Goal: Task Accomplishment & Management: Use online tool/utility

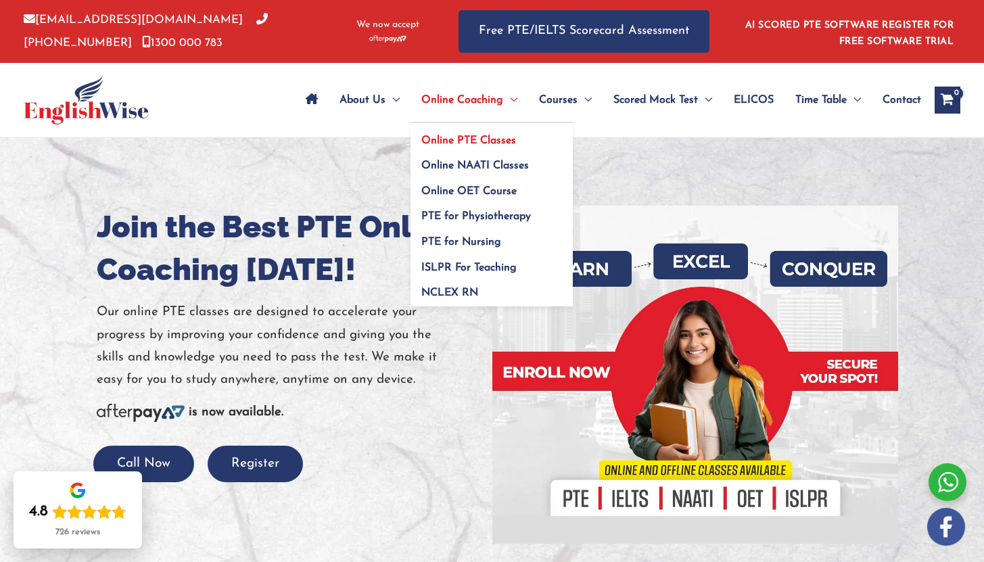
click at [460, 131] on link "Online PTE Classes" at bounding box center [492, 136] width 162 height 26
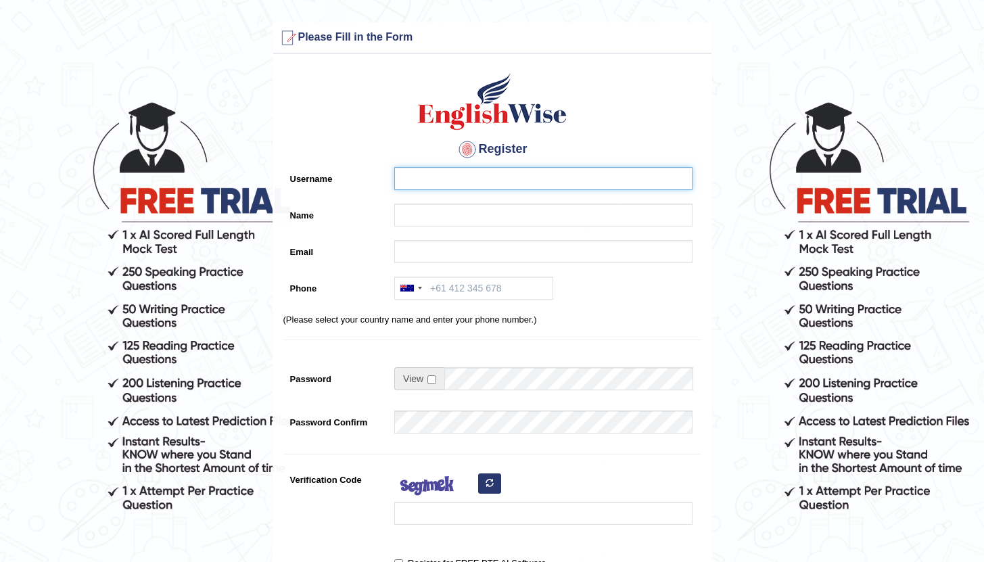
click at [522, 175] on input "Username" at bounding box center [543, 178] width 298 height 23
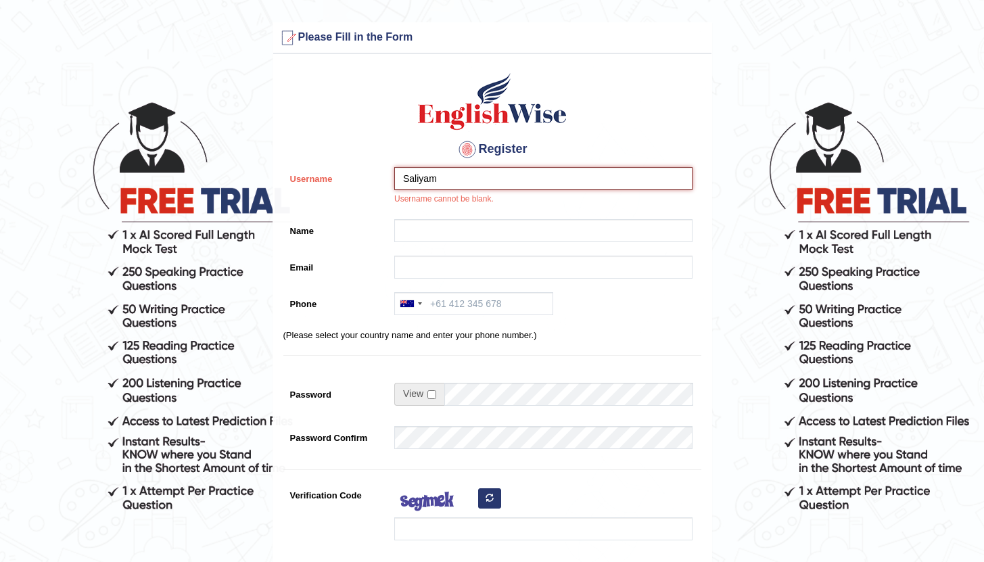
type input "Saliyam"
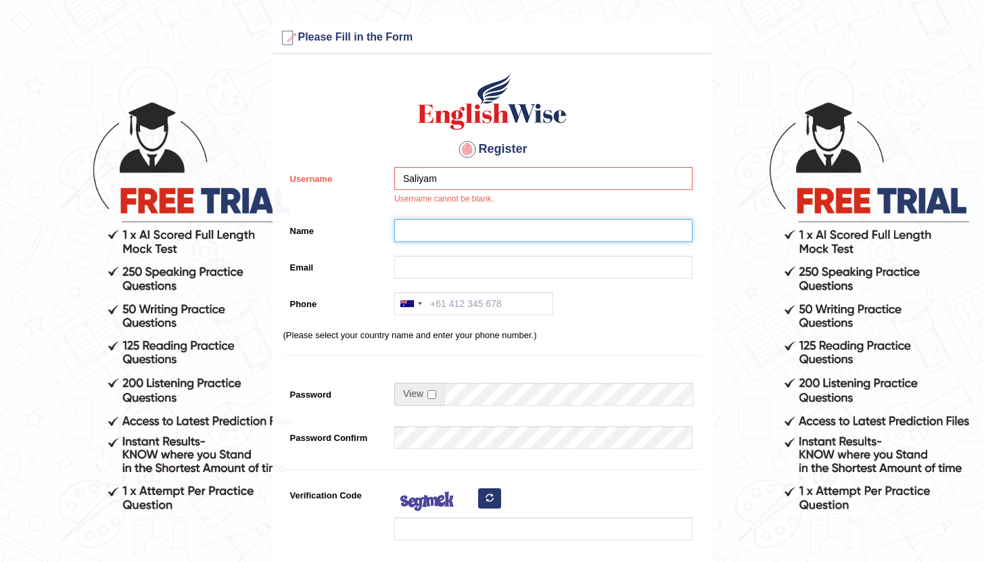
click at [398, 229] on input "Name" at bounding box center [543, 230] width 298 height 23
click at [415, 229] on div at bounding box center [540, 234] width 305 height 30
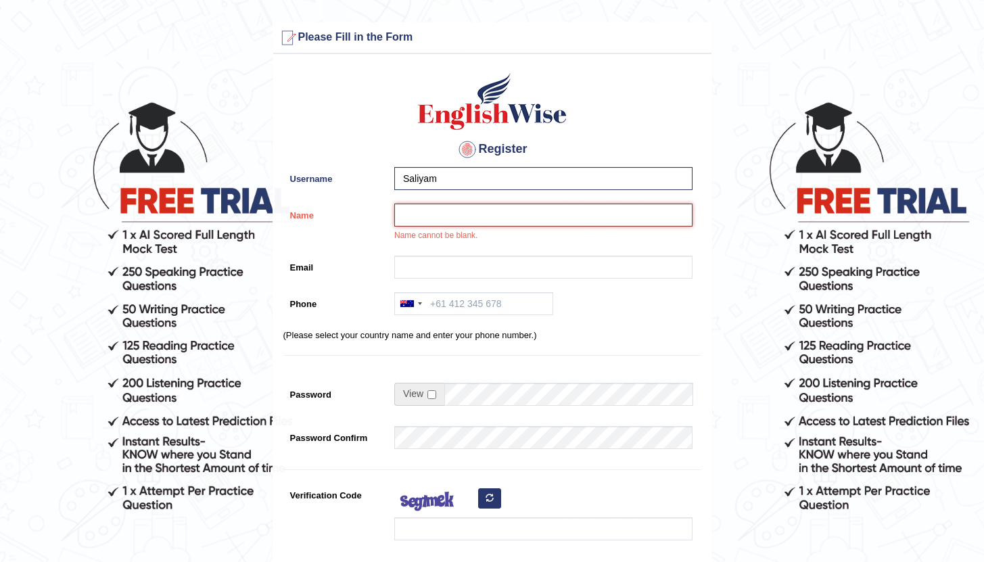
click at [422, 221] on input "Name" at bounding box center [543, 215] width 298 height 23
type input "Saliyam Chekka"
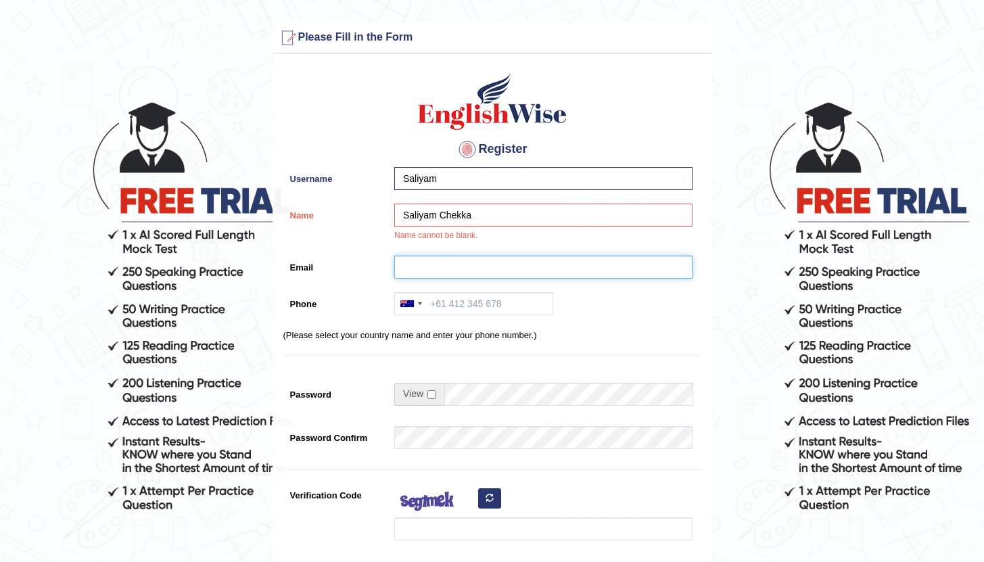
click at [415, 267] on input "Email" at bounding box center [543, 267] width 298 height 23
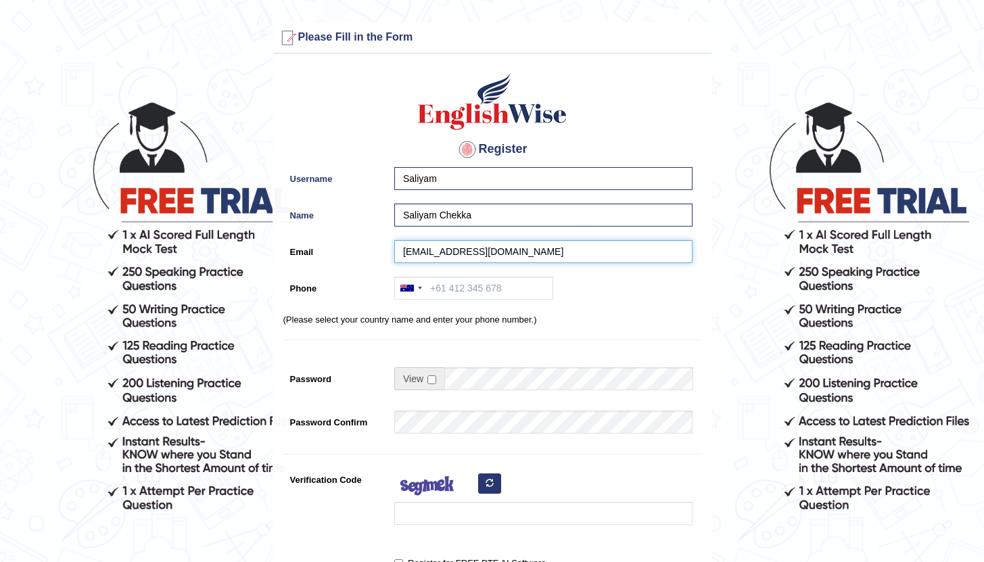
type input "[EMAIL_ADDRESS][DOMAIN_NAME]"
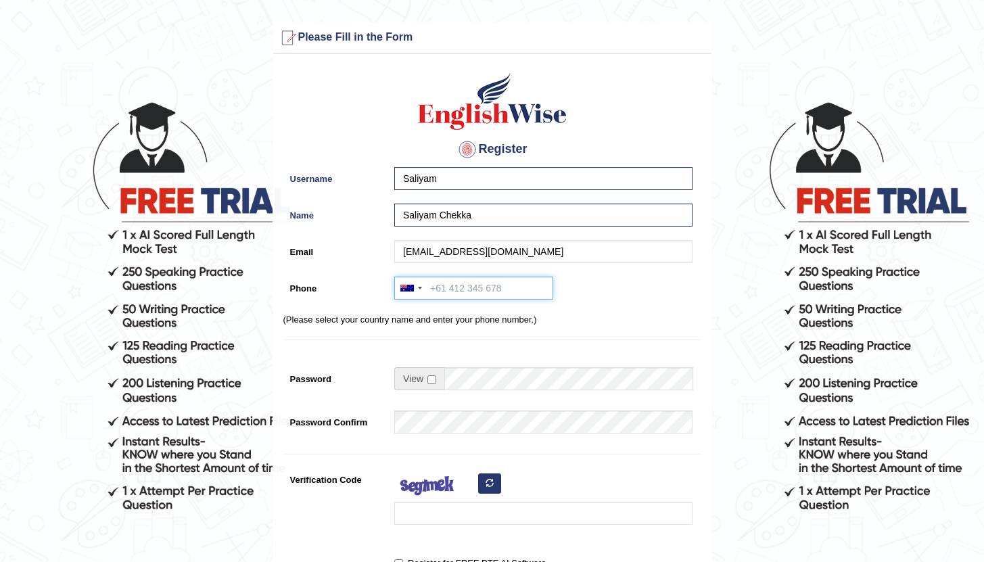
click at [476, 290] on input "Phone" at bounding box center [473, 288] width 159 height 23
click at [415, 298] on div "Australia +61 India (भारत) +91 New Zealand +64 United States +1 Canada +1 Unite…" at bounding box center [473, 288] width 159 height 23
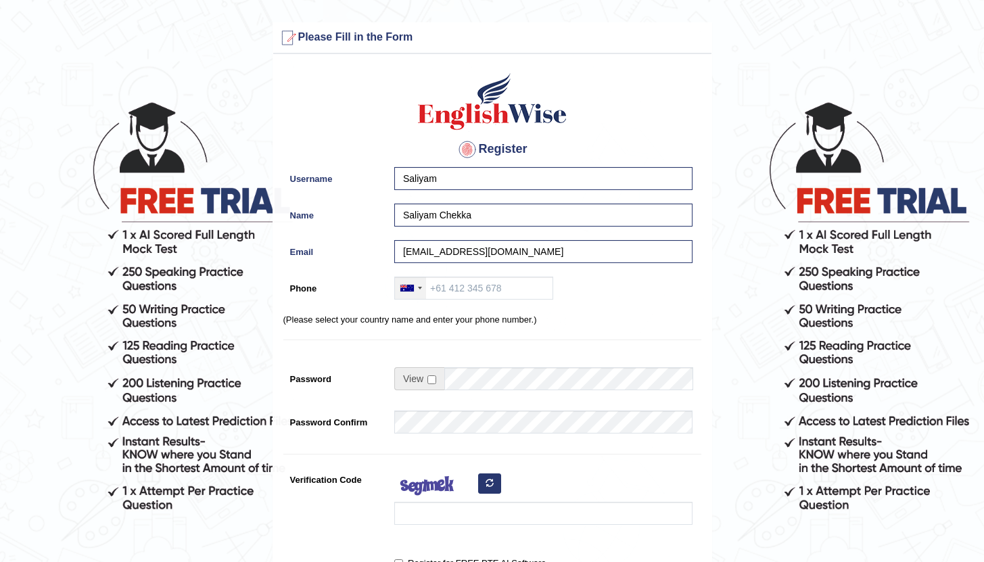
click at [417, 292] on div at bounding box center [410, 288] width 31 height 22
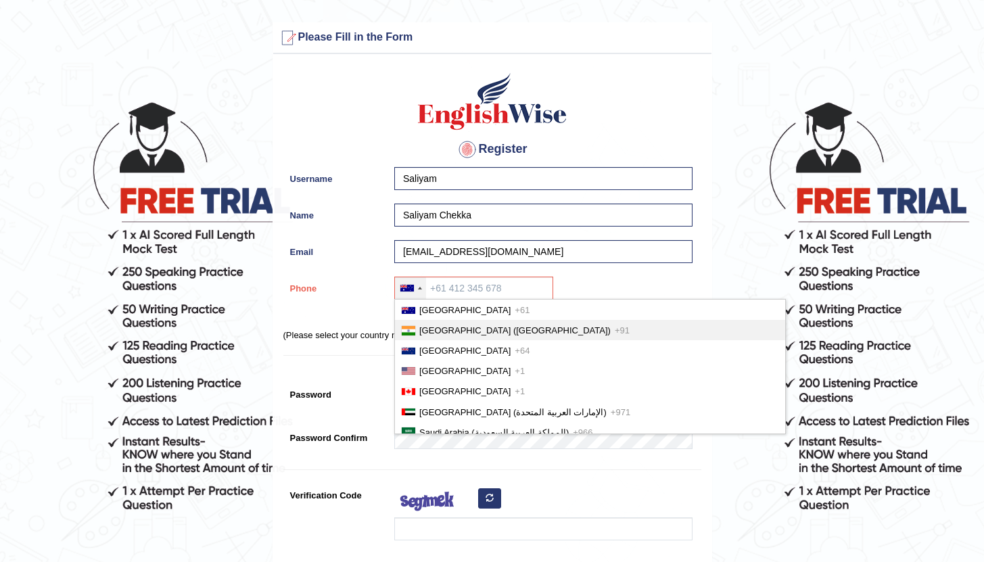
click at [426, 337] on li "India (भारत) +91" at bounding box center [590, 330] width 390 height 20
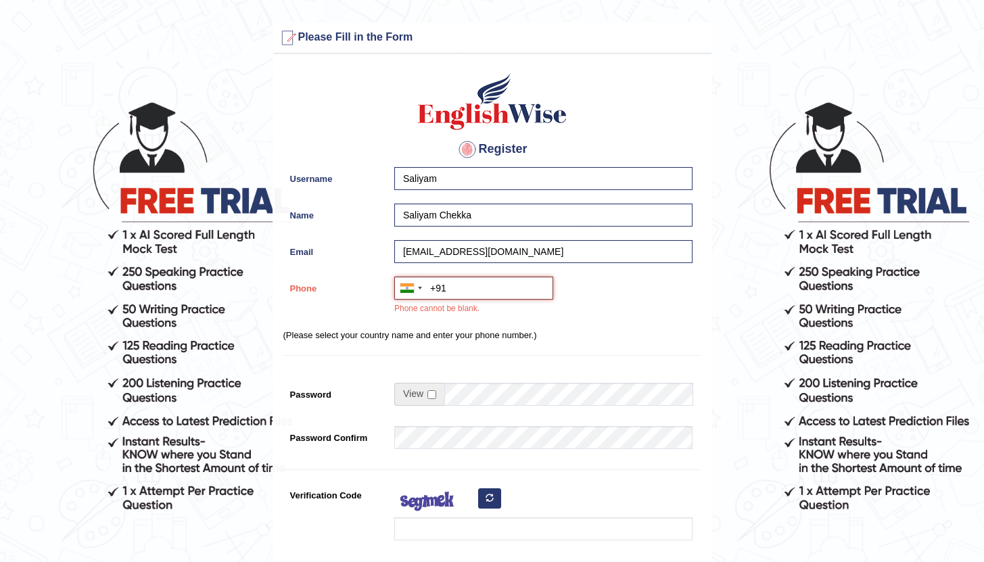
click at [453, 297] on input "+91" at bounding box center [473, 288] width 159 height 23
type input "[PHONE_NUMBER]"
click at [433, 392] on input "checkbox" at bounding box center [432, 394] width 9 height 9
checkbox input "true"
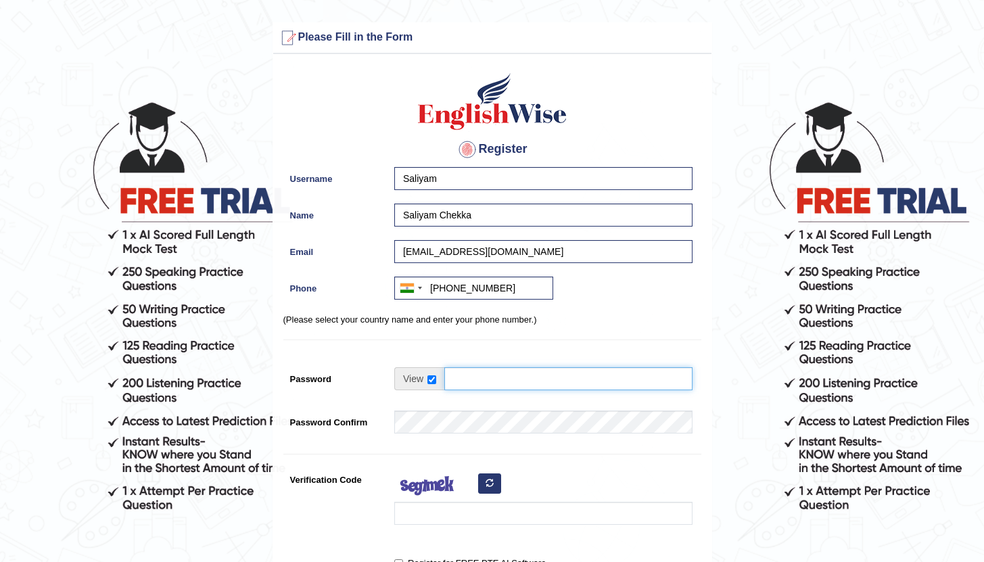
click at [507, 395] on td at bounding box center [543, 382] width 298 height 30
type input "Saliyam@12"
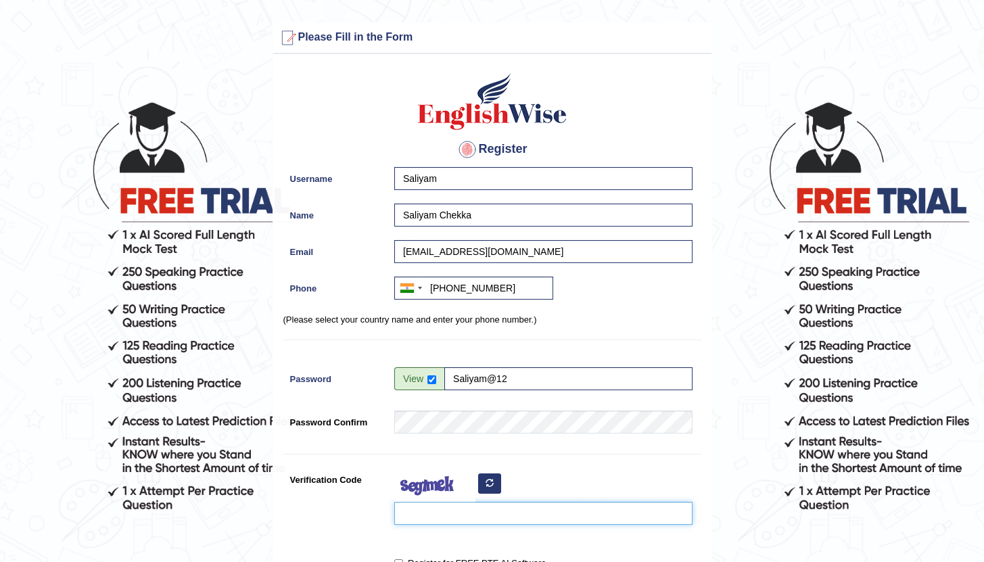
click at [452, 512] on input "Verification Code" at bounding box center [543, 513] width 298 height 23
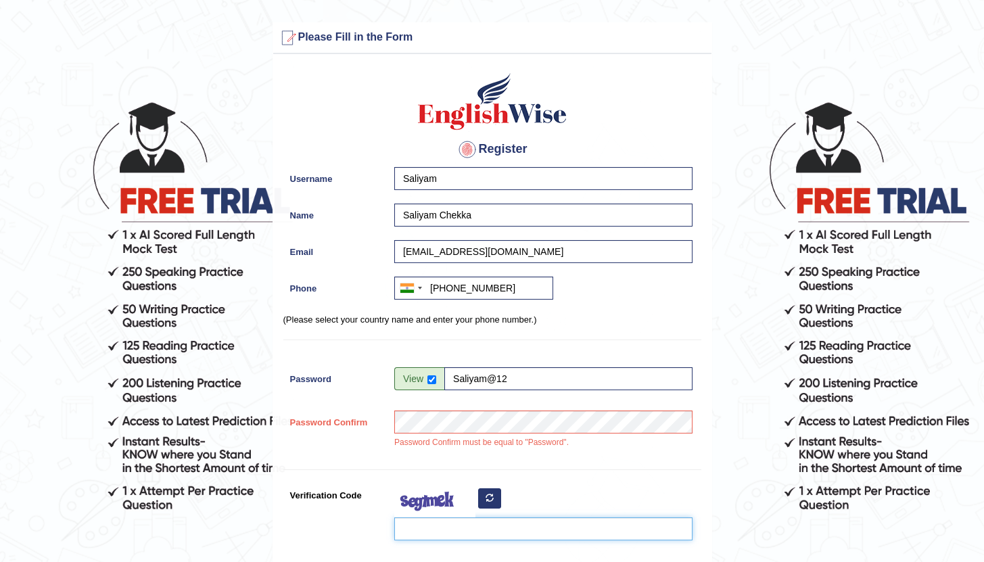
click at [453, 520] on input "Verification Code" at bounding box center [543, 529] width 298 height 23
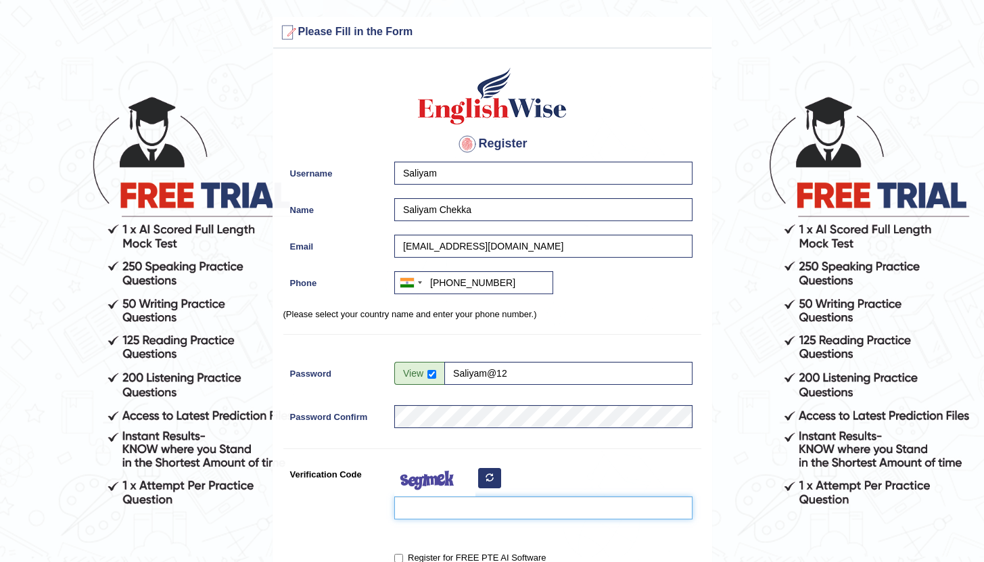
scroll to position [114, 0]
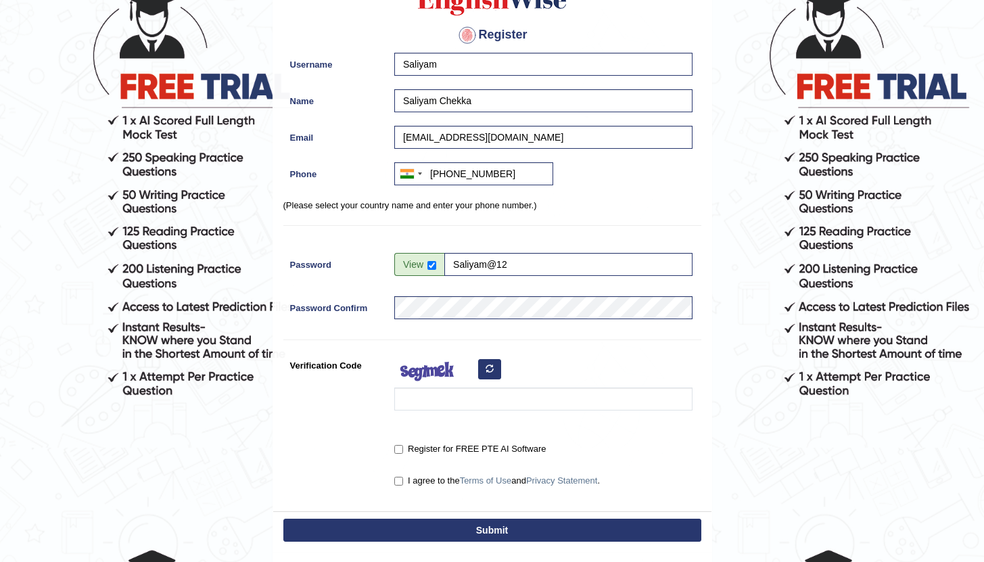
click at [485, 363] on button "button" at bounding box center [489, 369] width 23 height 20
click at [488, 371] on div at bounding box center [540, 386] width 305 height 64
click at [491, 367] on icon "button" at bounding box center [490, 369] width 8 height 8
click at [457, 402] on input "Verification Code" at bounding box center [543, 399] width 298 height 23
type input "IUpasI"
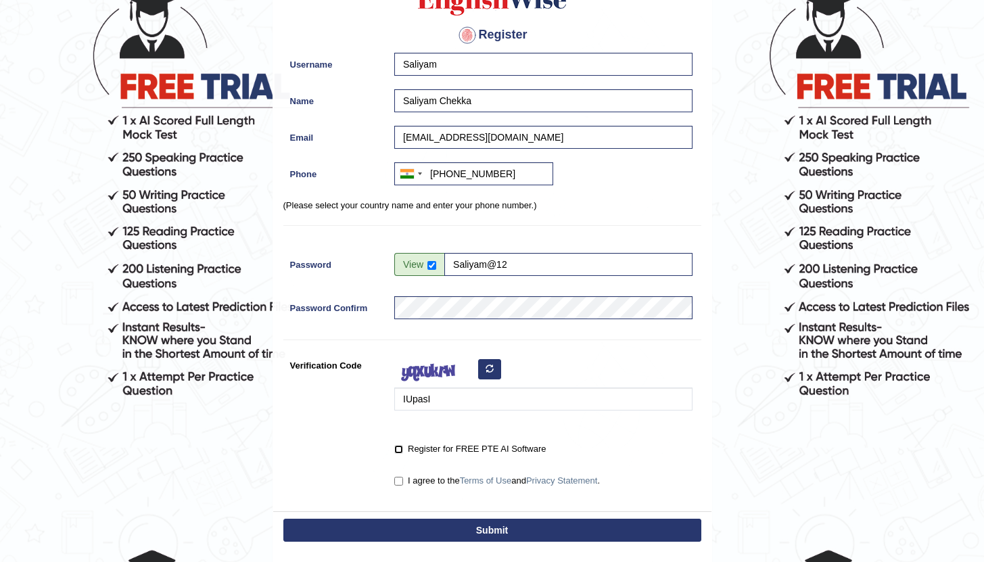
click at [403, 447] on input "Register for FREE PTE AI Software" at bounding box center [398, 449] width 9 height 9
checkbox input "true"
click at [401, 483] on input "I agree to the Terms of Use and Privacy Statement ." at bounding box center [398, 481] width 9 height 9
checkbox input "true"
click at [414, 528] on button "Submit" at bounding box center [492, 530] width 418 height 23
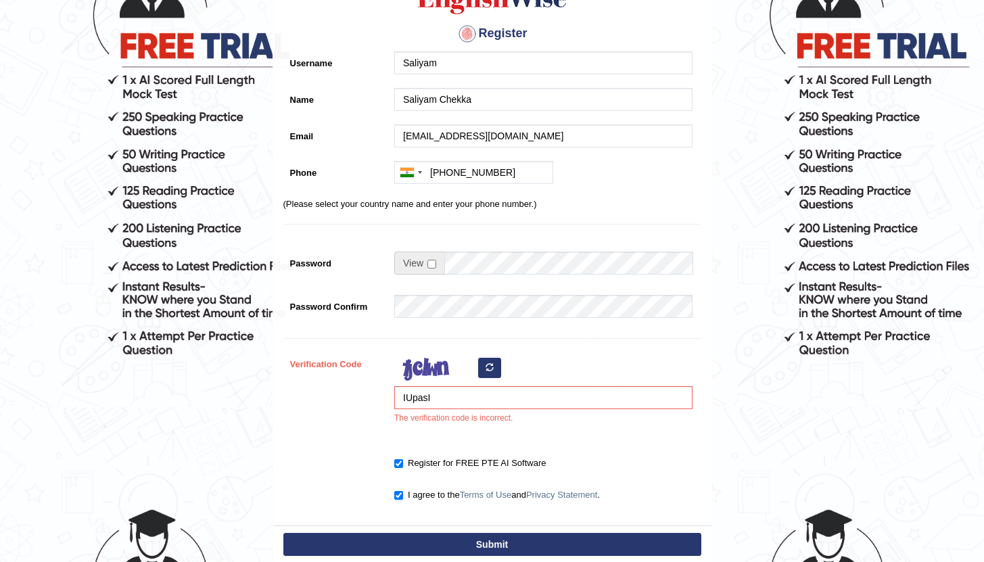
scroll to position [255, 0]
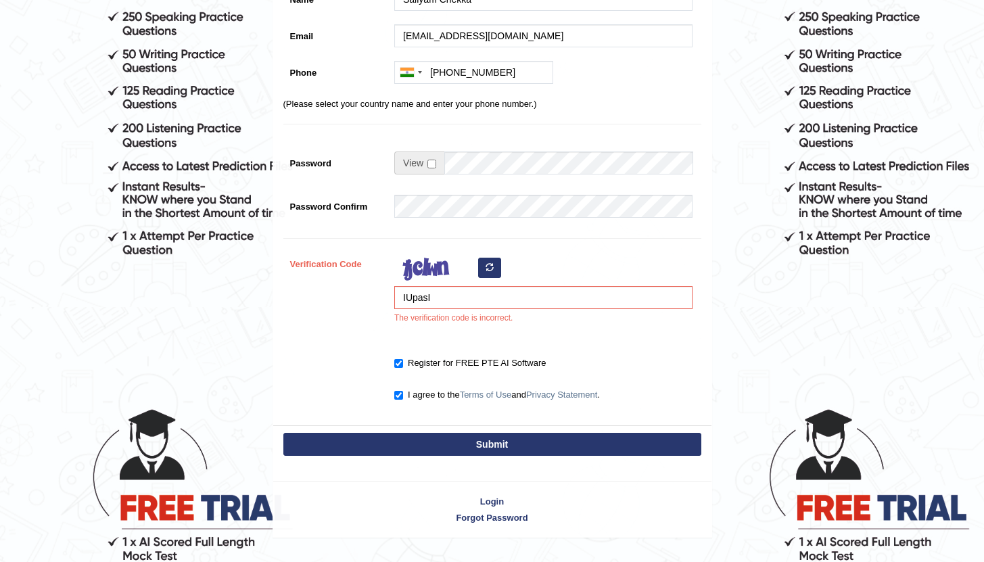
click at [488, 271] on icon "button" at bounding box center [490, 267] width 8 height 8
click at [466, 304] on input "IUpasI" at bounding box center [543, 297] width 298 height 23
type input "I"
type input "a"
type input "Adanei"
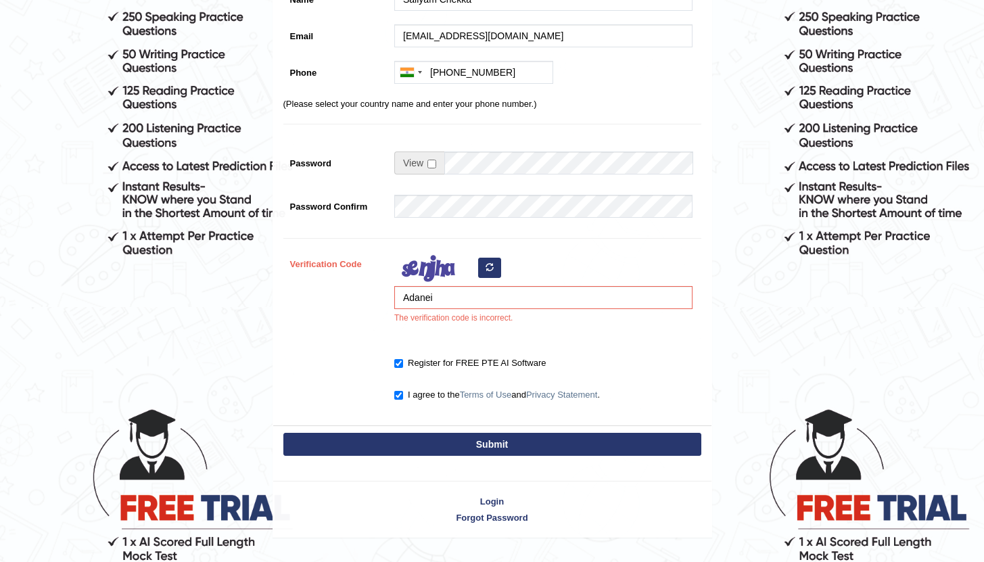
click at [474, 439] on button "Submit" at bounding box center [492, 444] width 418 height 23
type input "+917673922154"
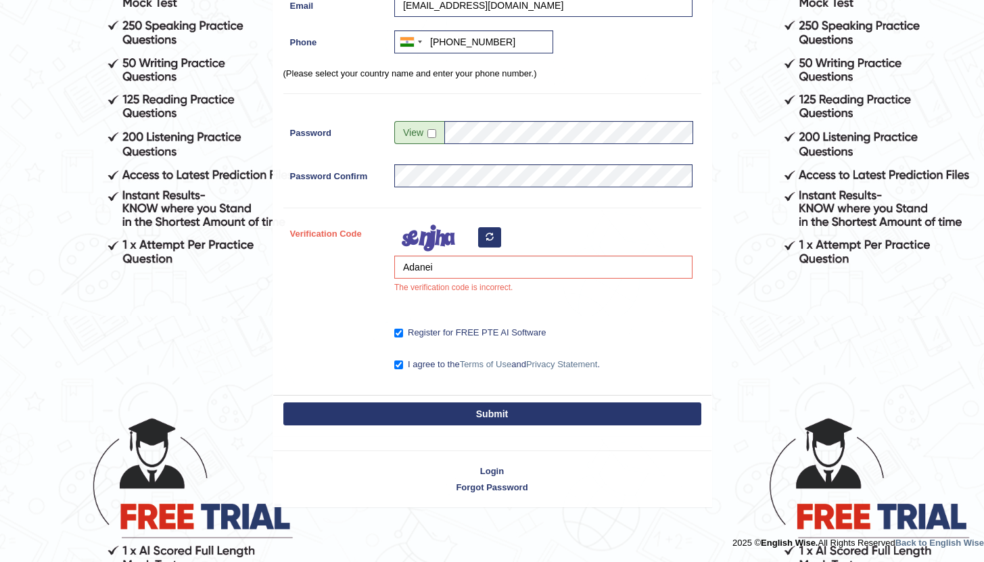
scroll to position [216, 0]
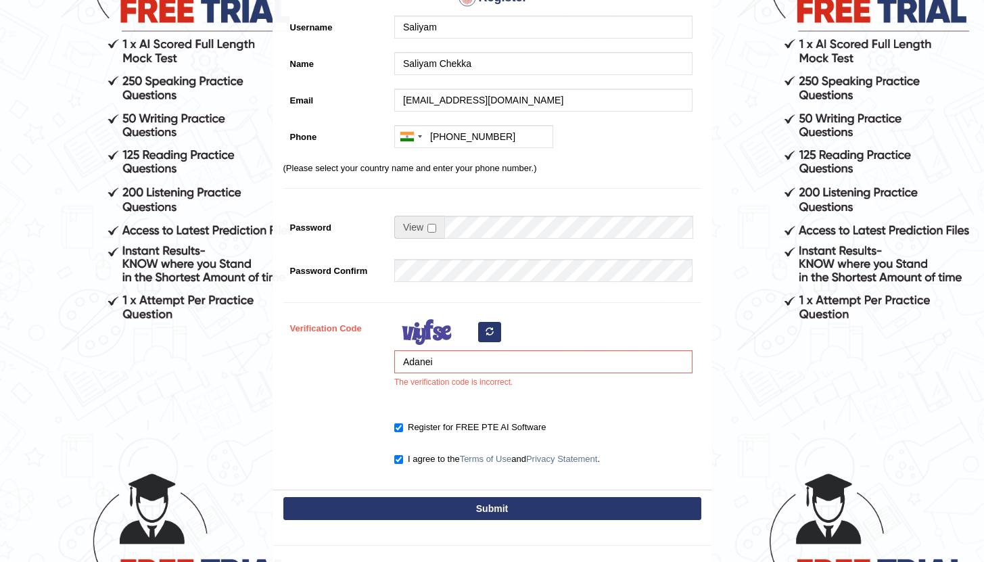
scroll to position [286, 0]
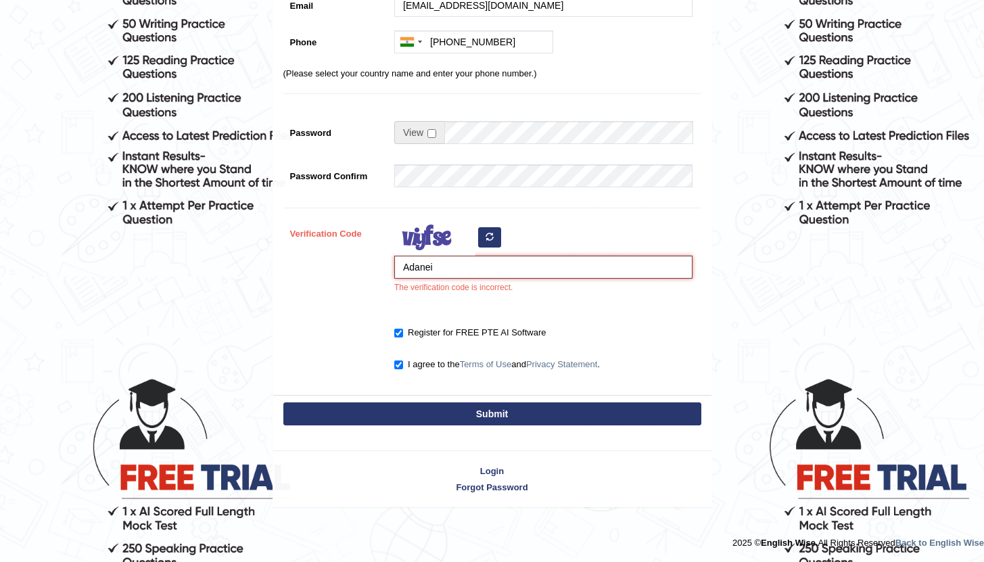
click at [409, 266] on input "Adanei" at bounding box center [543, 267] width 298 height 23
type input "Hdanei"
click at [502, 410] on button "Submit" at bounding box center [492, 414] width 418 height 23
type input "[PHONE_NUMBER]"
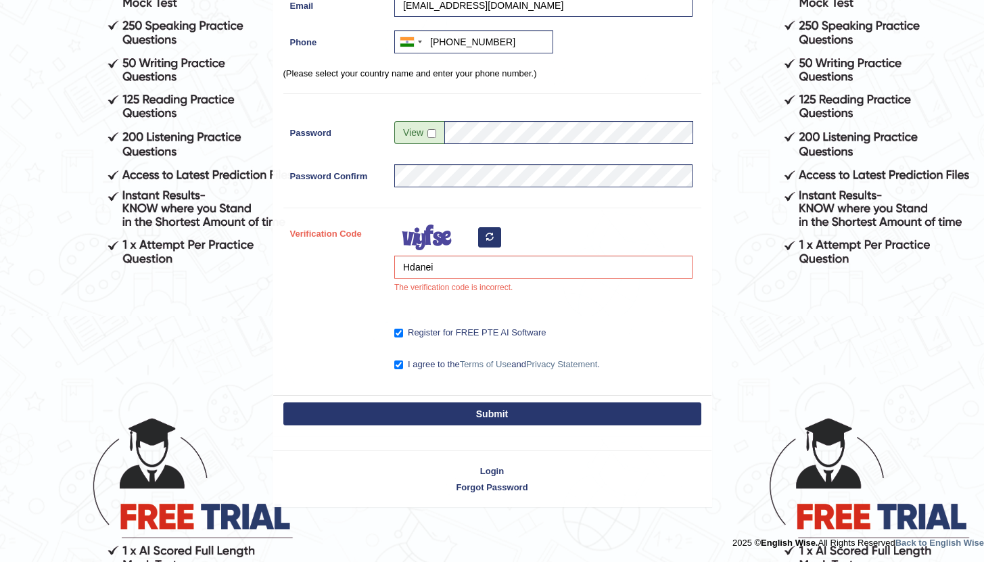
scroll to position [246, 0]
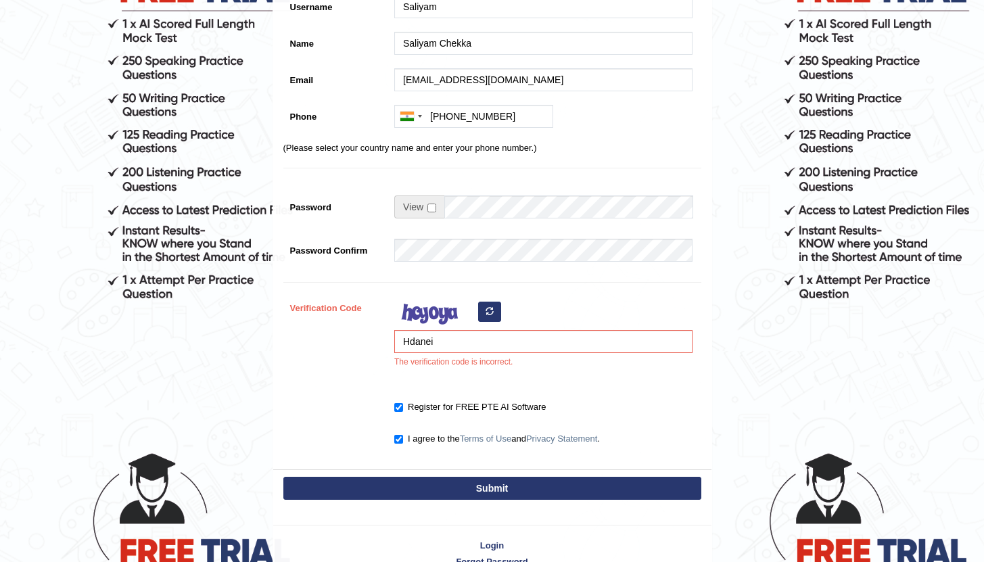
scroll to position [219, 0]
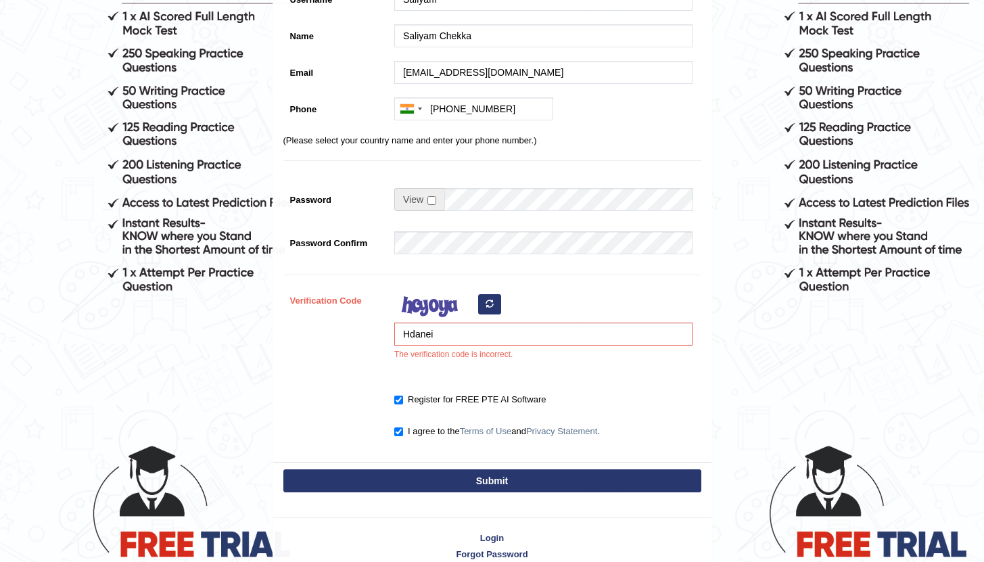
click at [495, 298] on button "button" at bounding box center [489, 304] width 23 height 20
click at [489, 300] on div "Hdanei The verification code is incorrect." at bounding box center [540, 328] width 305 height 79
click at [489, 302] on div "Hdanei The verification code is incorrect." at bounding box center [540, 328] width 305 height 79
click at [490, 306] on icon "button" at bounding box center [490, 304] width 8 height 8
click at [467, 326] on input "Hdanei" at bounding box center [543, 334] width 298 height 23
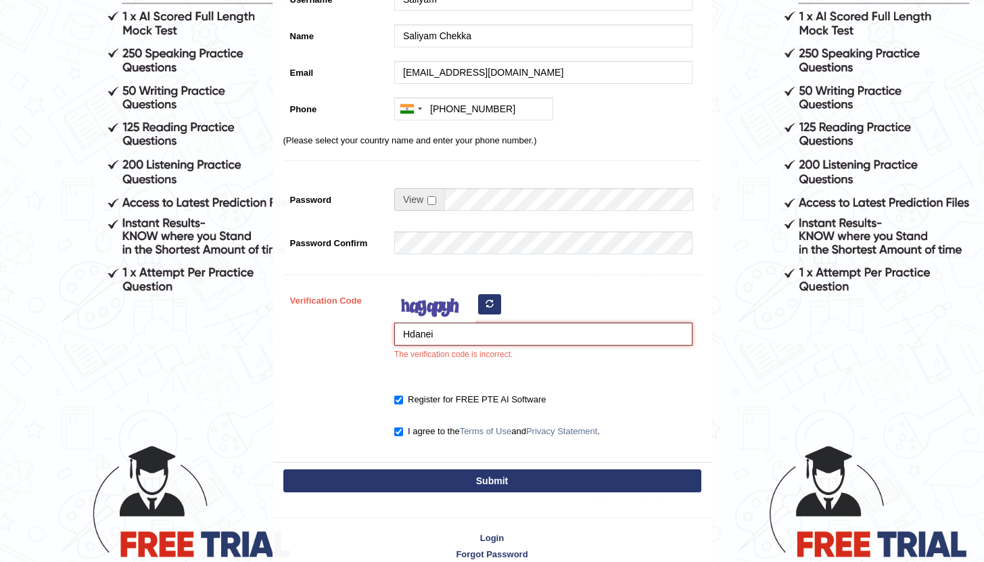
drag, startPoint x: 467, startPoint y: 326, endPoint x: 403, endPoint y: 332, distance: 64.5
click at [403, 332] on input "Hdanei" at bounding box center [543, 334] width 298 height 23
drag, startPoint x: 405, startPoint y: 332, endPoint x: 456, endPoint y: 334, distance: 50.8
click at [456, 334] on input "Hdanei" at bounding box center [543, 334] width 298 height 23
type input "xtsmdng"
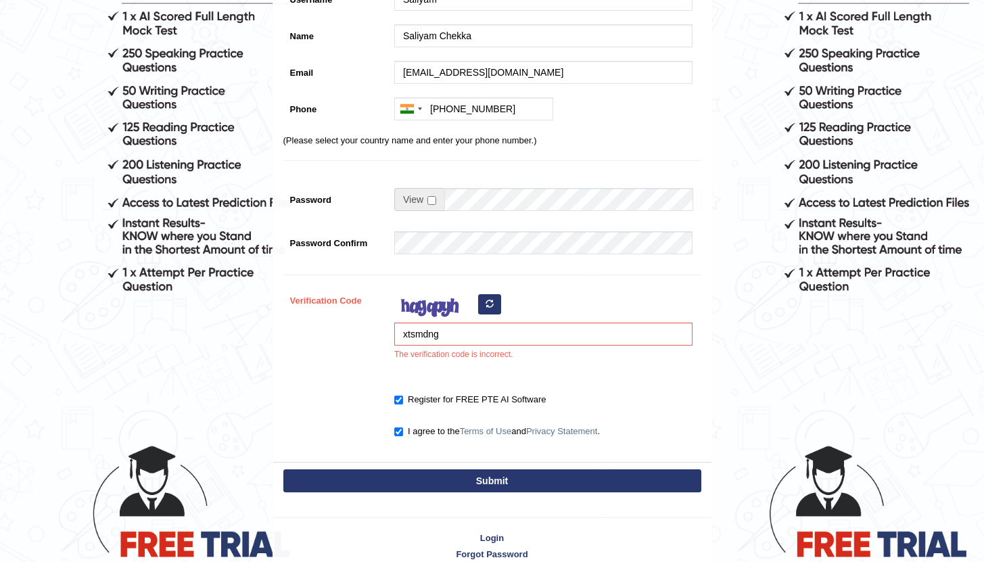
click at [443, 472] on button "Submit" at bounding box center [492, 481] width 418 height 23
type input "[PHONE_NUMBER]"
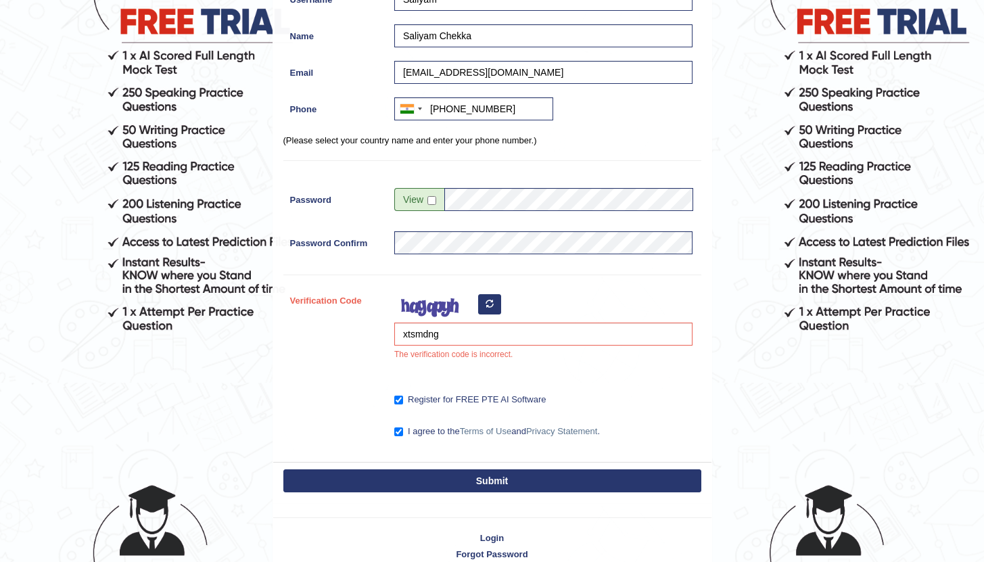
click at [438, 484] on button "Submit" at bounding box center [492, 481] width 418 height 23
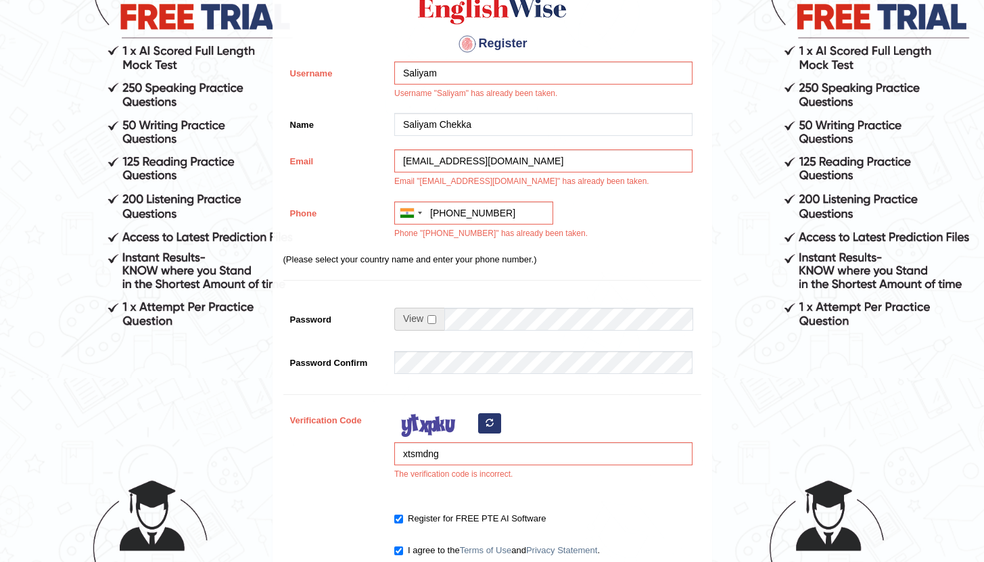
scroll to position [371, 0]
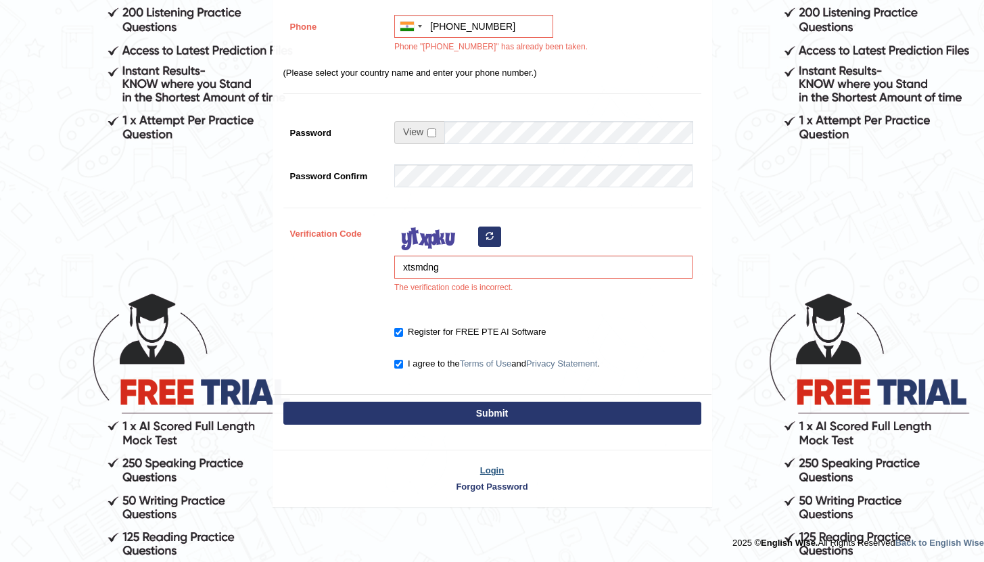
click at [496, 472] on link "Login" at bounding box center [492, 470] width 438 height 13
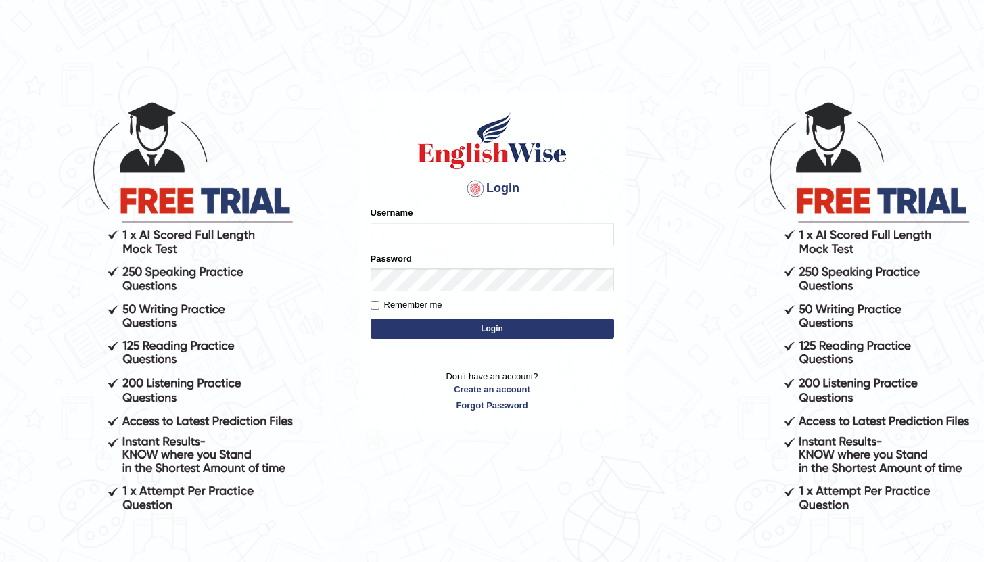
click at [505, 227] on input "Username" at bounding box center [493, 234] width 244 height 23
type input "Saliyam"
click at [470, 332] on button "Login" at bounding box center [493, 329] width 244 height 20
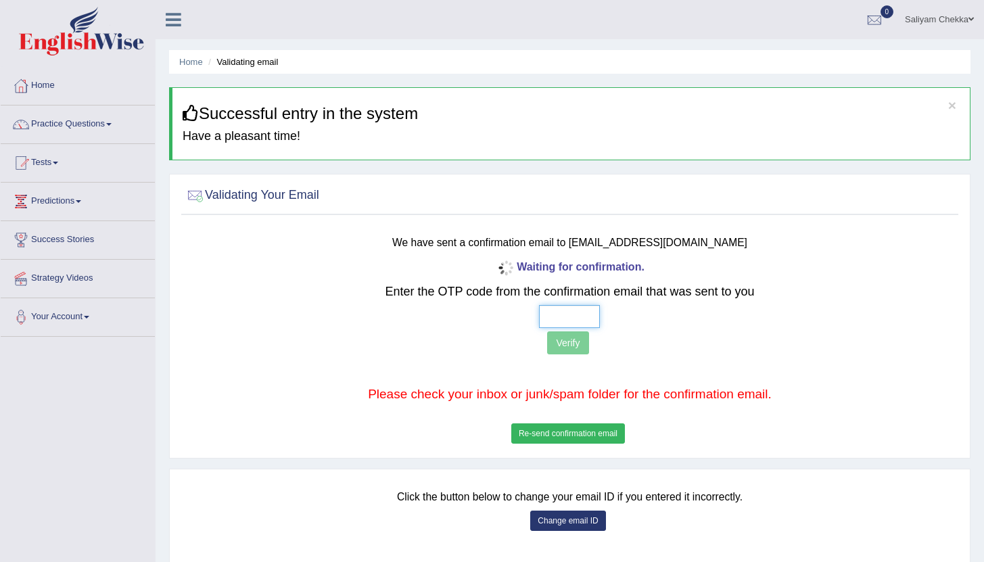
click at [570, 318] on input "text" at bounding box center [569, 316] width 61 height 23
click at [589, 431] on button "Re-send confirmation email" at bounding box center [568, 434] width 114 height 20
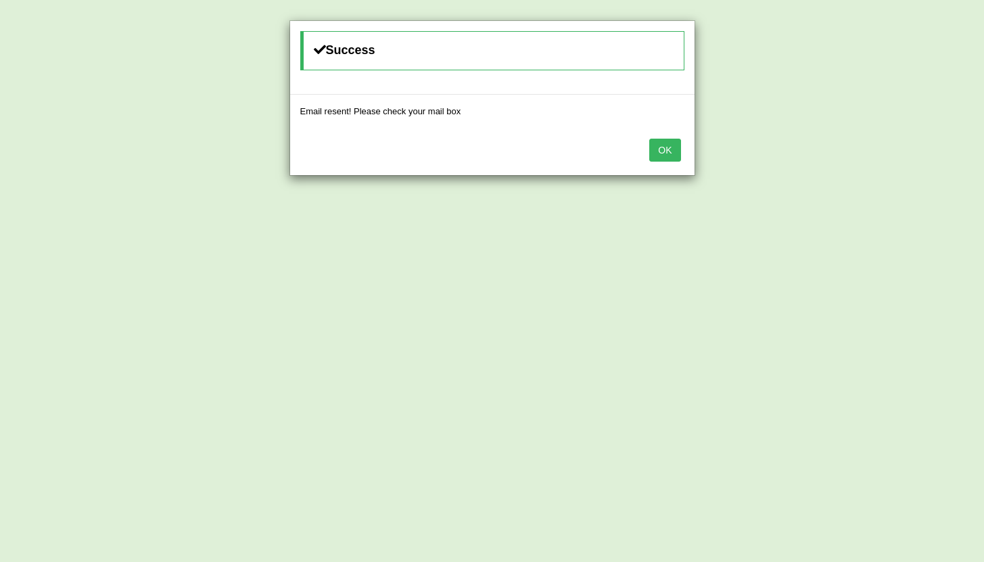
click at [669, 148] on button "OK" at bounding box center [665, 150] width 31 height 23
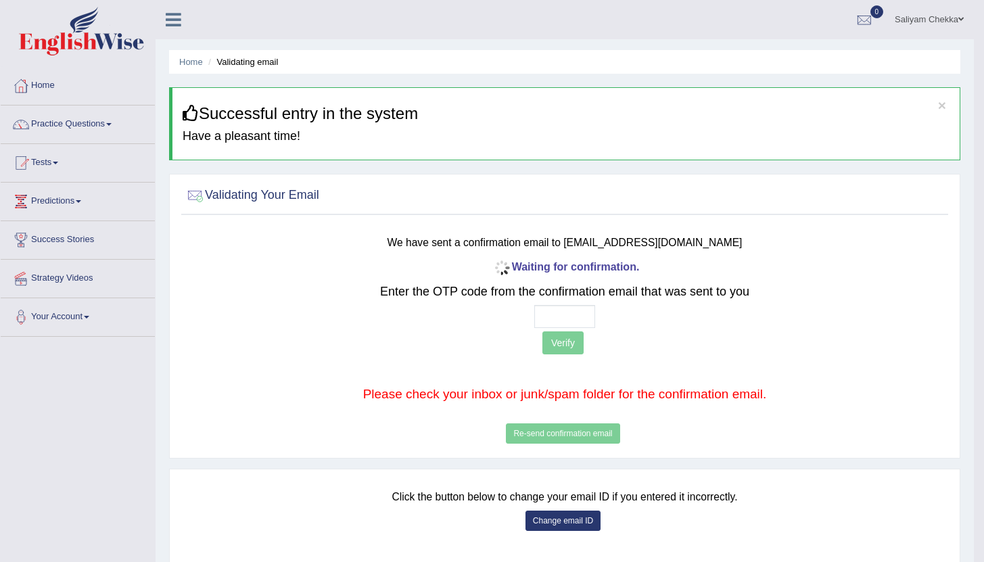
click at [572, 304] on div "Waiting for confirmation. Enter the OTP code from the confirmation email that w…" at bounding box center [564, 352] width 631 height 190
click at [566, 318] on input "text" at bounding box center [564, 316] width 61 height 23
type input "9 6 5 4"
click at [548, 350] on button "Verify" at bounding box center [563, 343] width 41 height 23
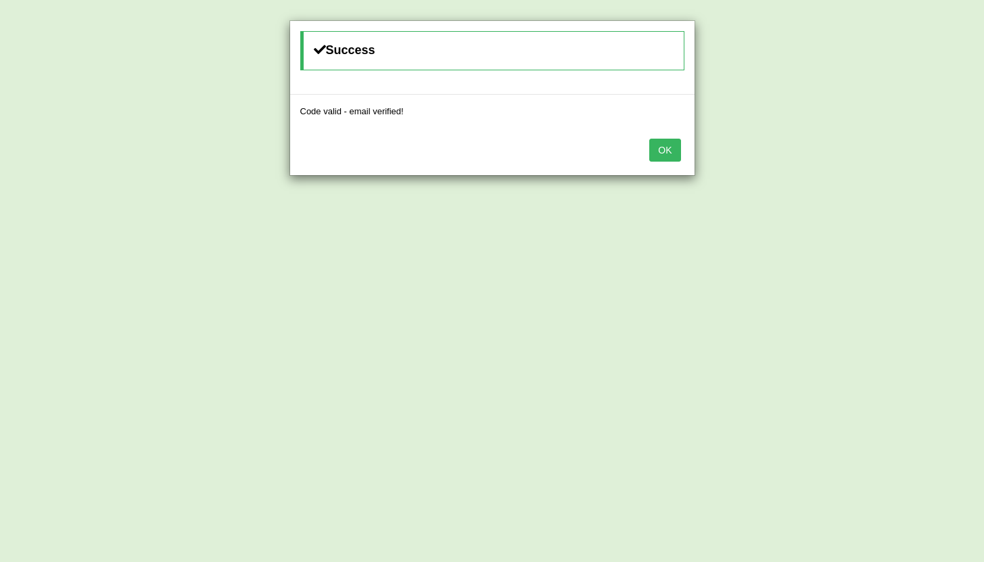
click at [668, 147] on button "OK" at bounding box center [665, 150] width 31 height 23
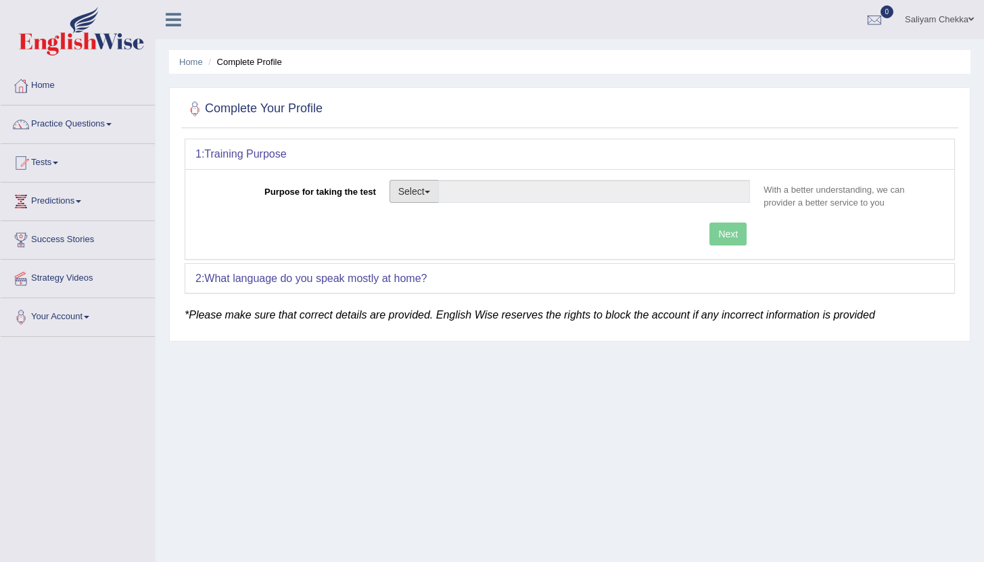
click at [437, 193] on button "Select" at bounding box center [414, 191] width 49 height 23
click at [429, 237] on link "Permanent Residency" at bounding box center [450, 238] width 120 height 18
type input "Permanent Residency"
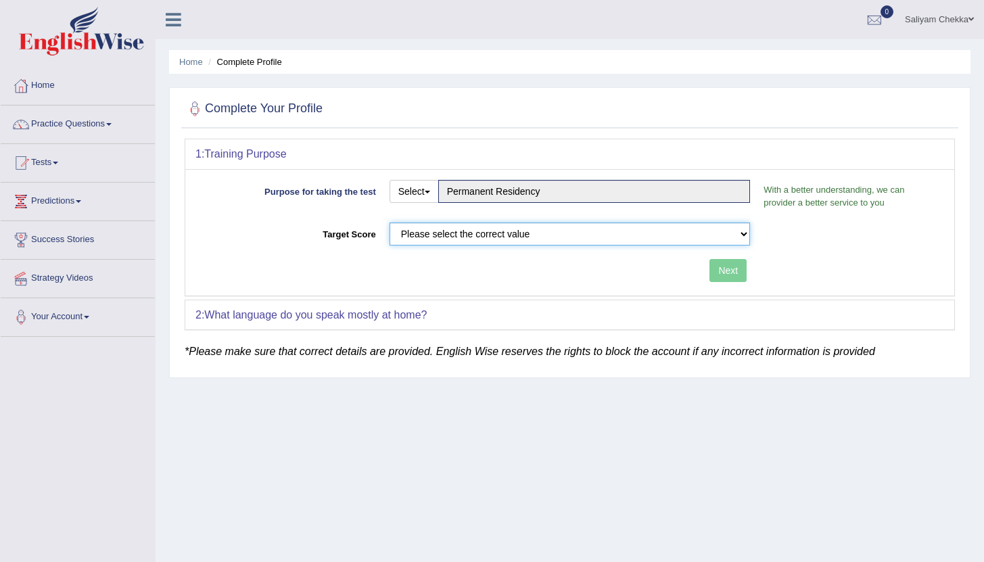
click at [452, 234] on select "Please select the correct value 50 (6 bands) 58 (6.5 bands) 65 (7 bands) 79 (8 …" at bounding box center [570, 234] width 361 height 23
select select "79"
click at [390, 223] on select "Please select the correct value 50 (6 bands) 58 (6.5 bands) 65 (7 bands) 79 (8 …" at bounding box center [570, 234] width 361 height 23
click at [739, 273] on button "Next" at bounding box center [728, 270] width 37 height 23
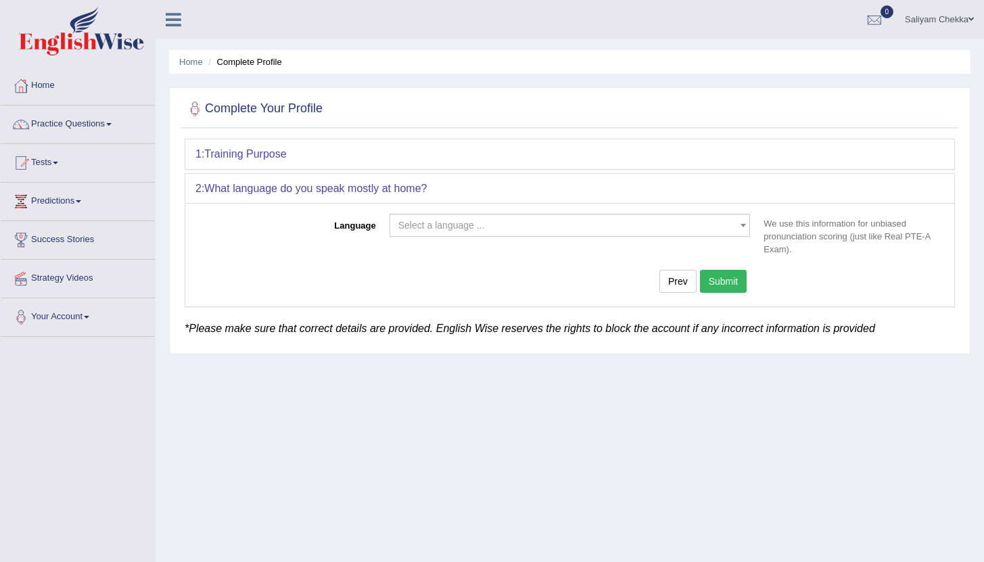
click at [501, 231] on span "Select a language ..." at bounding box center [566, 226] width 336 height 14
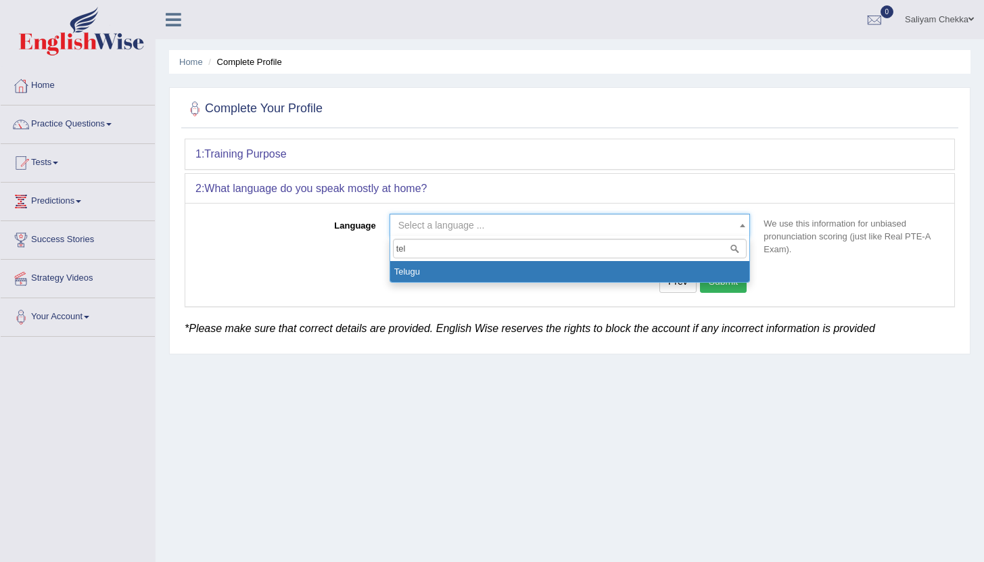
type input "tel"
select select "Telugu"
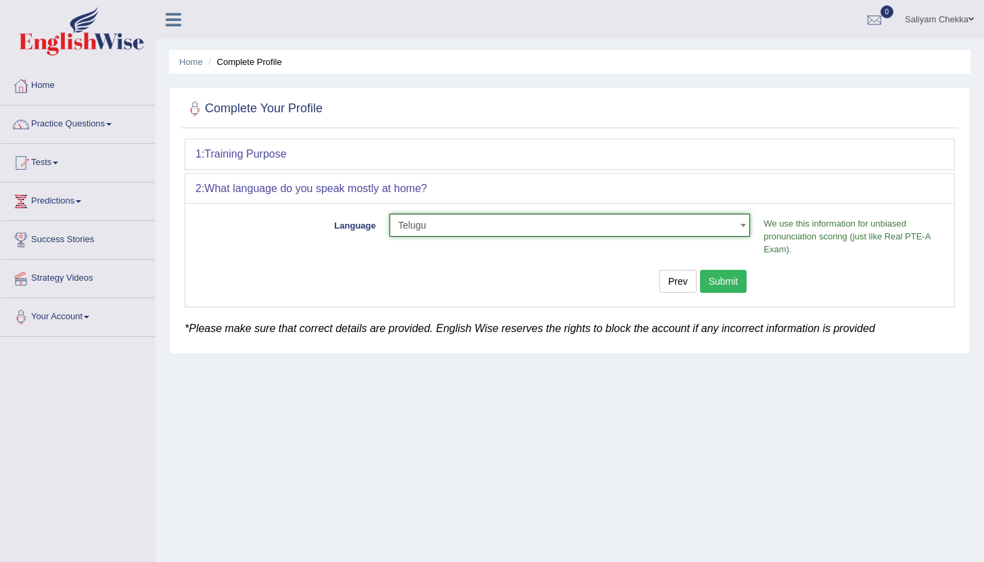
click at [726, 281] on button "Submit" at bounding box center [723, 281] width 47 height 23
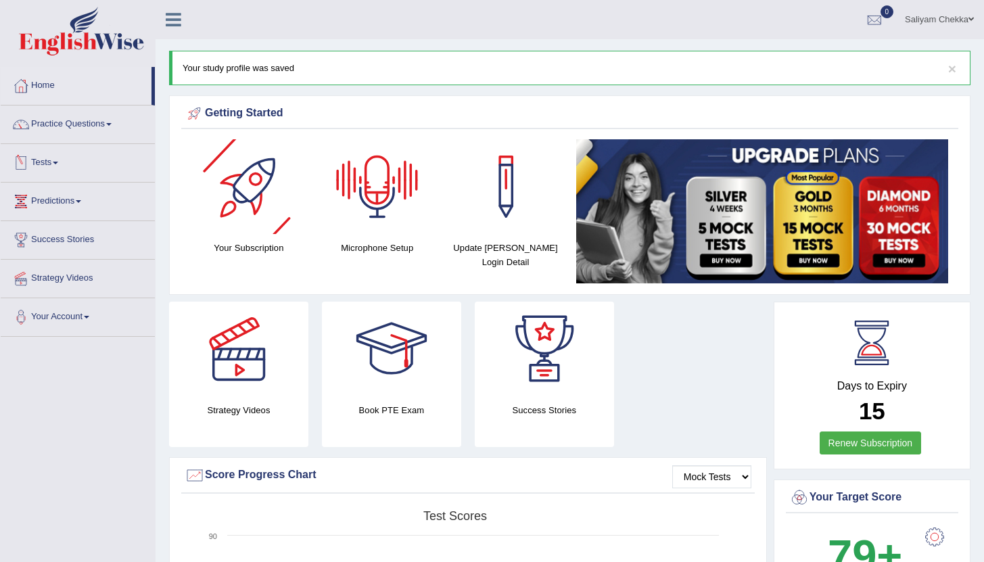
click at [61, 168] on link "Tests" at bounding box center [78, 161] width 154 height 34
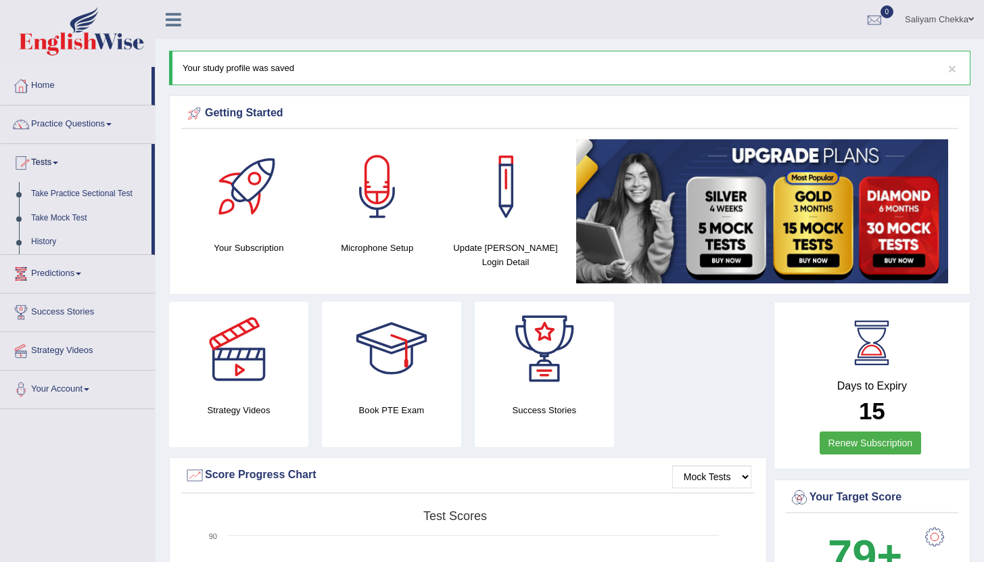
click at [61, 168] on link "Tests" at bounding box center [76, 161] width 151 height 34
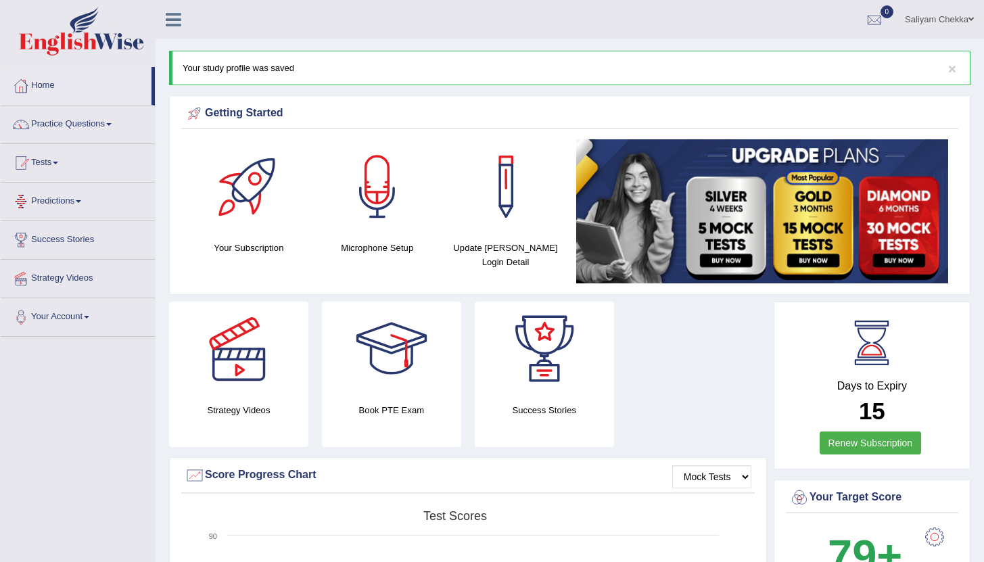
click at [78, 210] on link "Predictions" at bounding box center [78, 200] width 154 height 34
click at [78, 210] on link "Predictions" at bounding box center [76, 200] width 151 height 34
click at [78, 210] on link "Predictions" at bounding box center [78, 200] width 154 height 34
click at [68, 228] on link "Latest Predictions" at bounding box center [88, 233] width 127 height 24
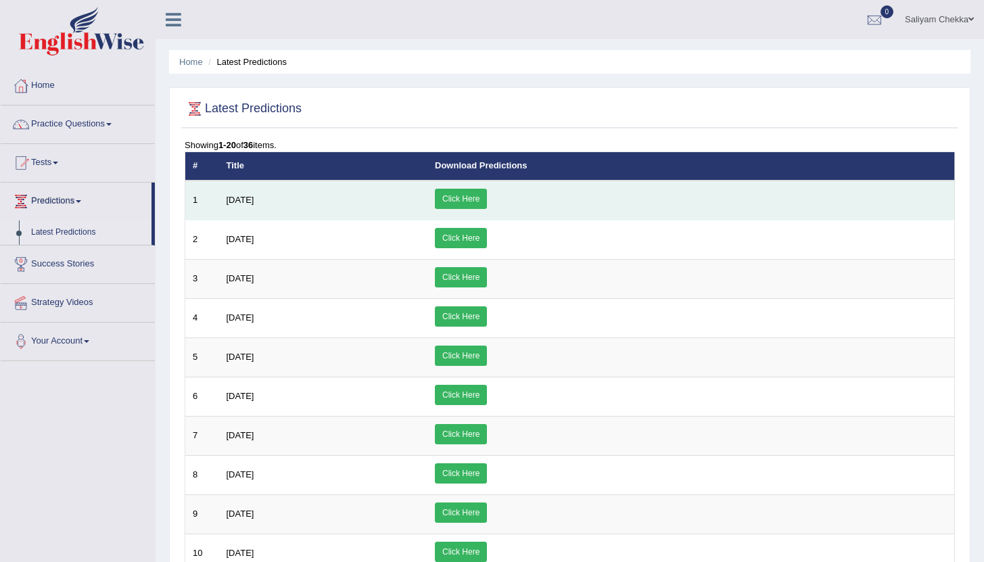
click at [487, 193] on link "Click Here" at bounding box center [461, 199] width 52 height 20
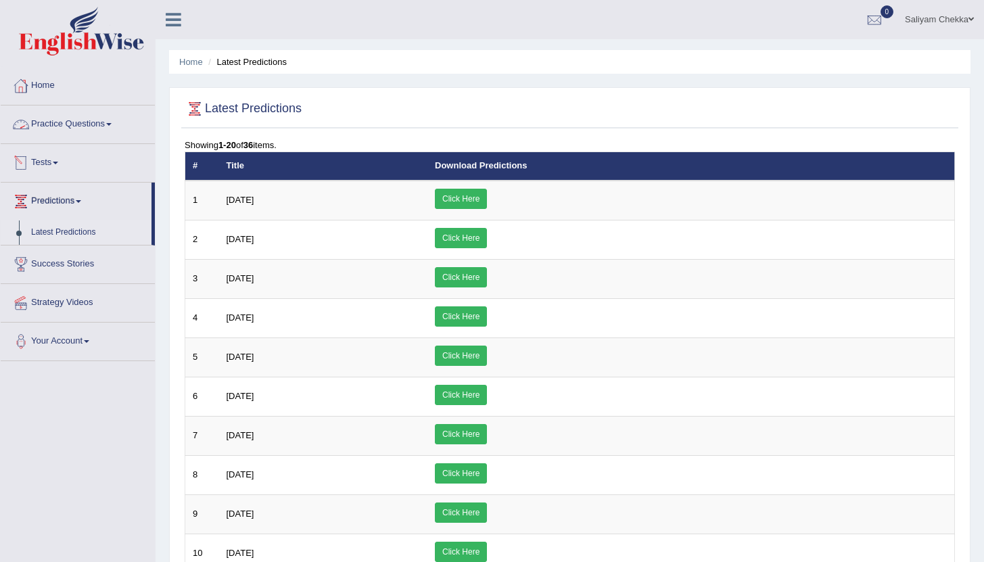
click at [104, 124] on link "Practice Questions" at bounding box center [78, 123] width 154 height 34
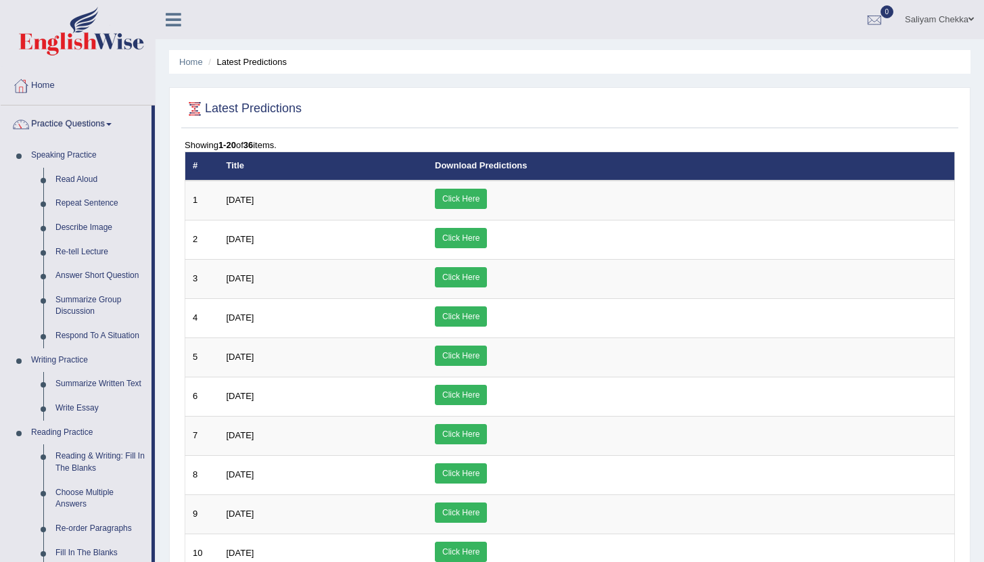
click at [104, 125] on link "Practice Questions" at bounding box center [76, 123] width 151 height 34
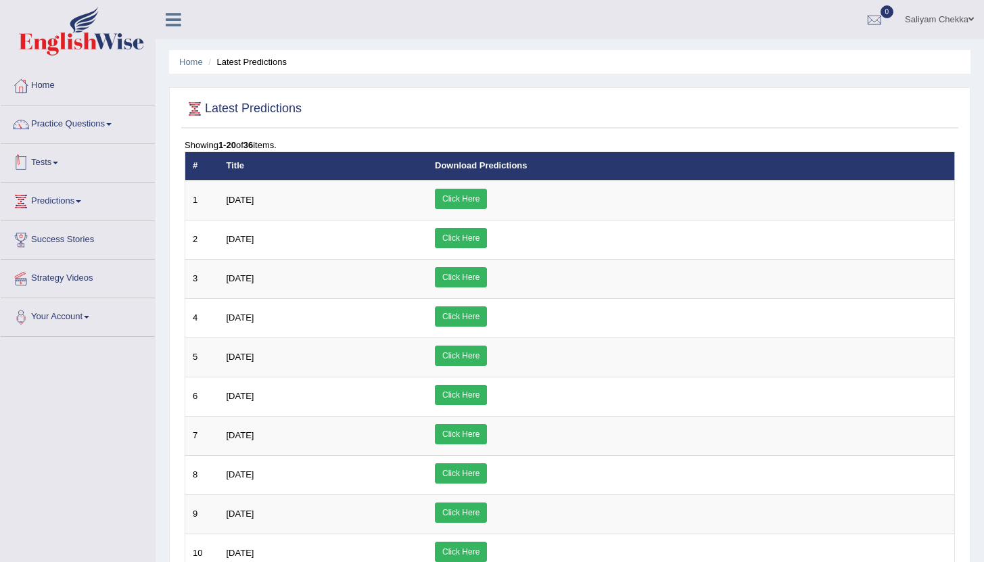
click at [58, 162] on span at bounding box center [55, 163] width 5 height 3
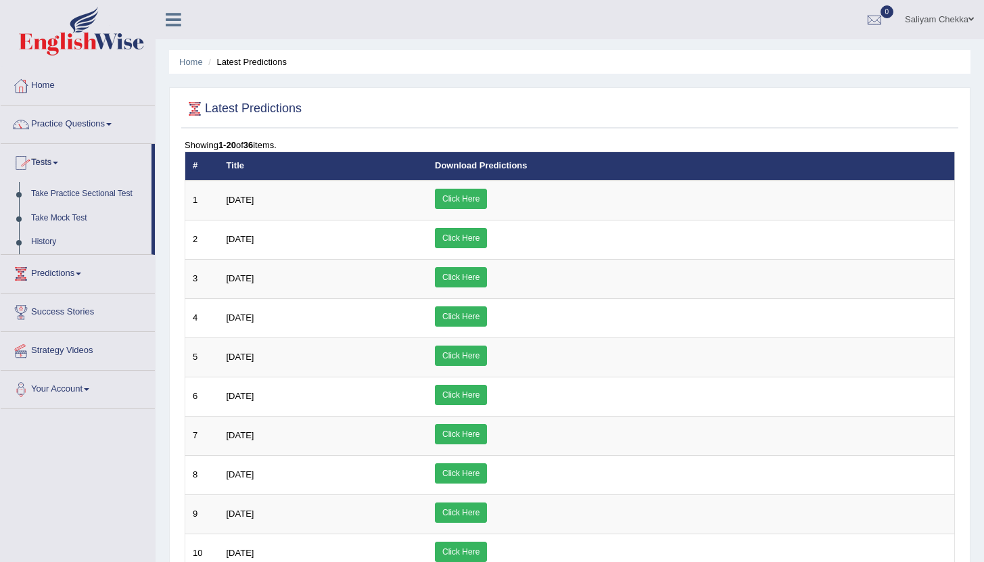
click at [58, 162] on span at bounding box center [55, 163] width 5 height 3
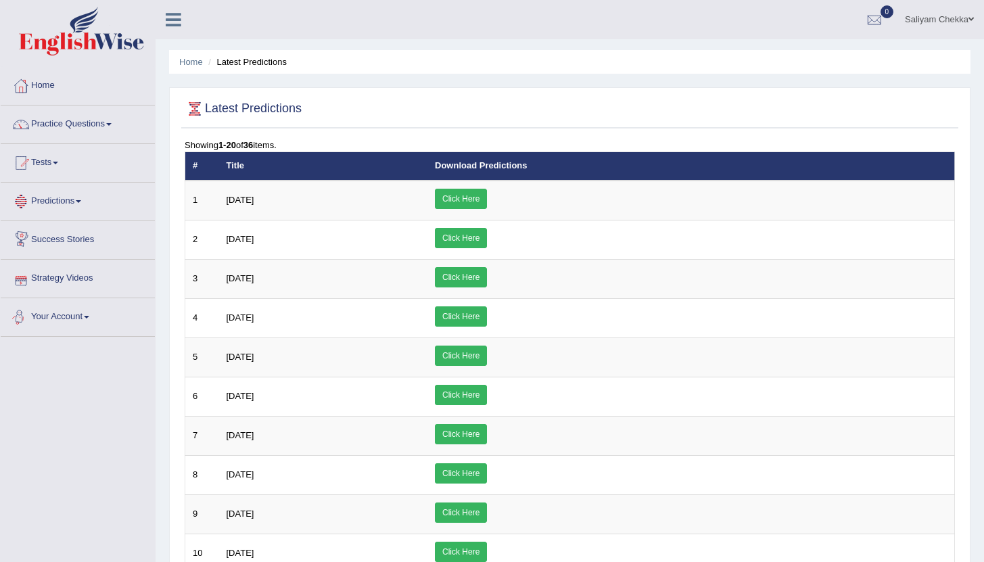
click at [78, 319] on link "Your Account" at bounding box center [78, 315] width 154 height 34
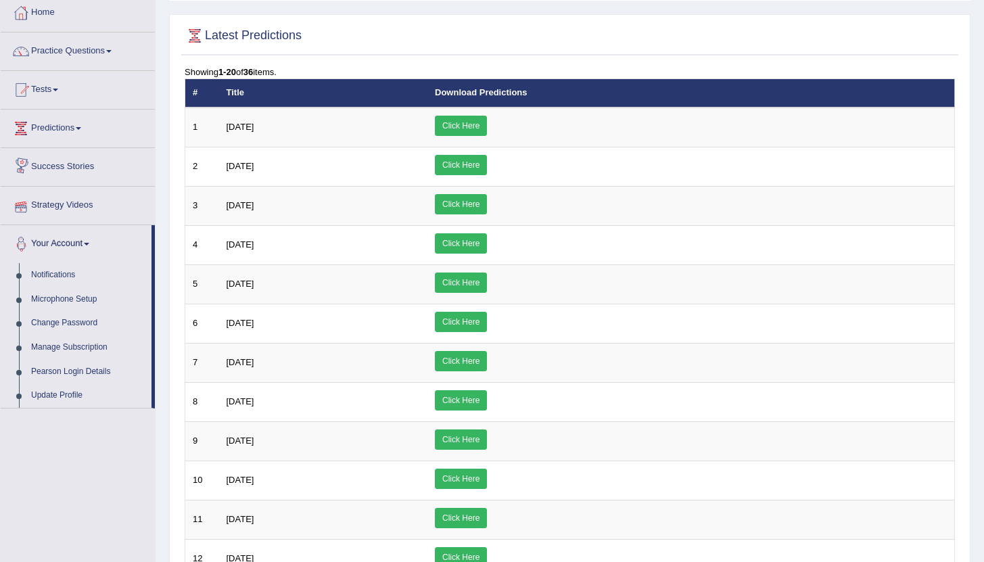
scroll to position [86, 0]
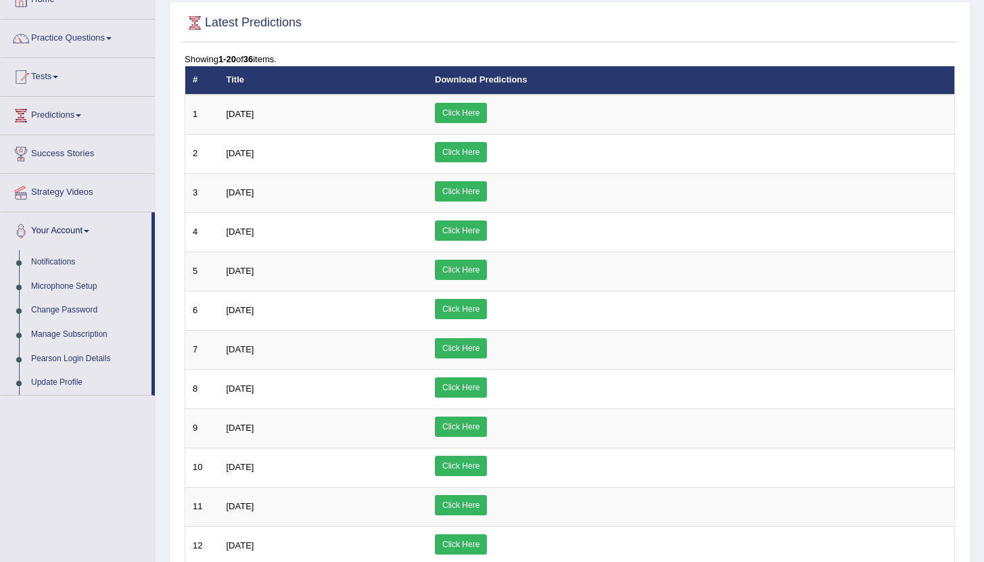
click at [88, 235] on link "Your Account" at bounding box center [76, 229] width 151 height 34
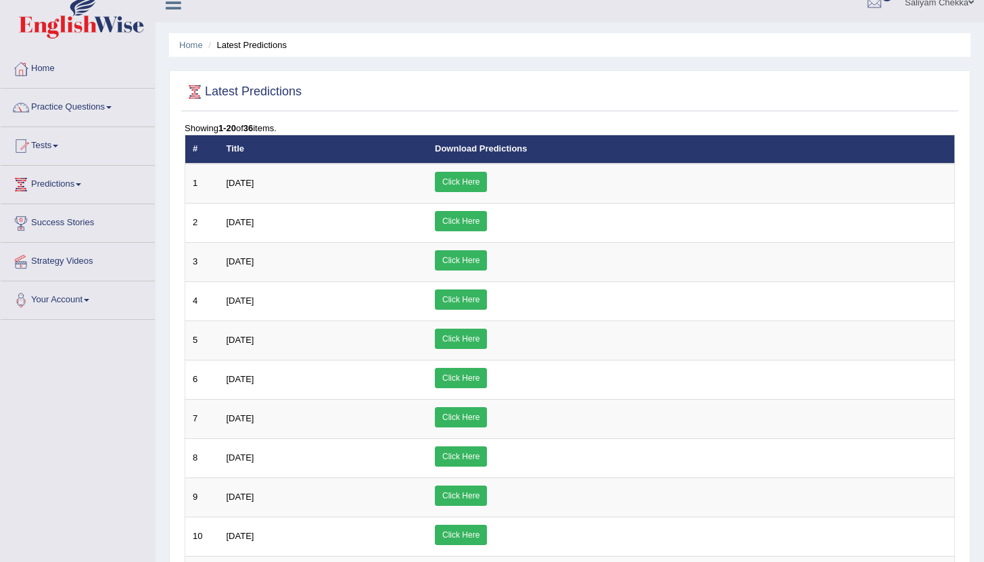
scroll to position [11, 0]
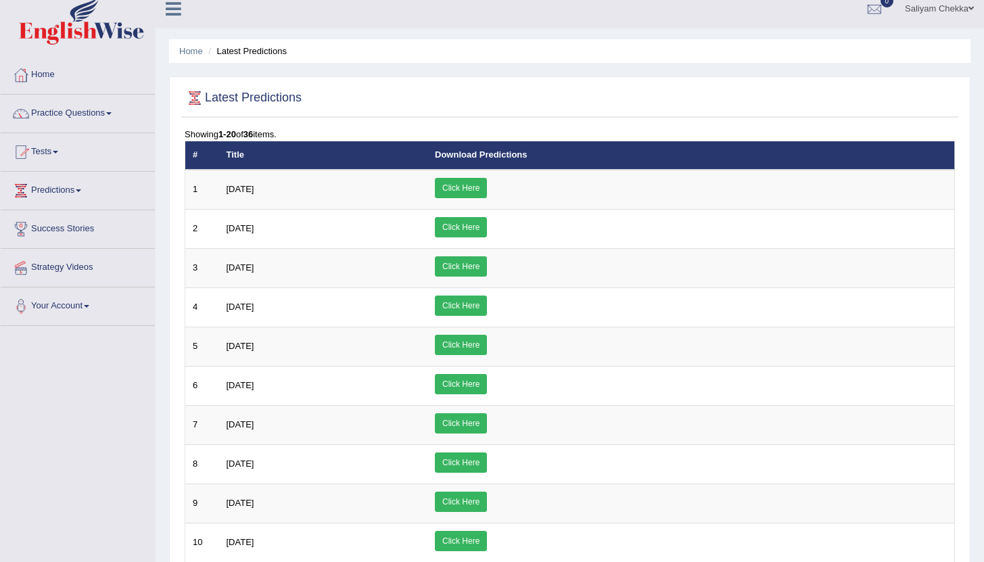
click at [172, 8] on icon at bounding box center [174, 9] width 16 height 18
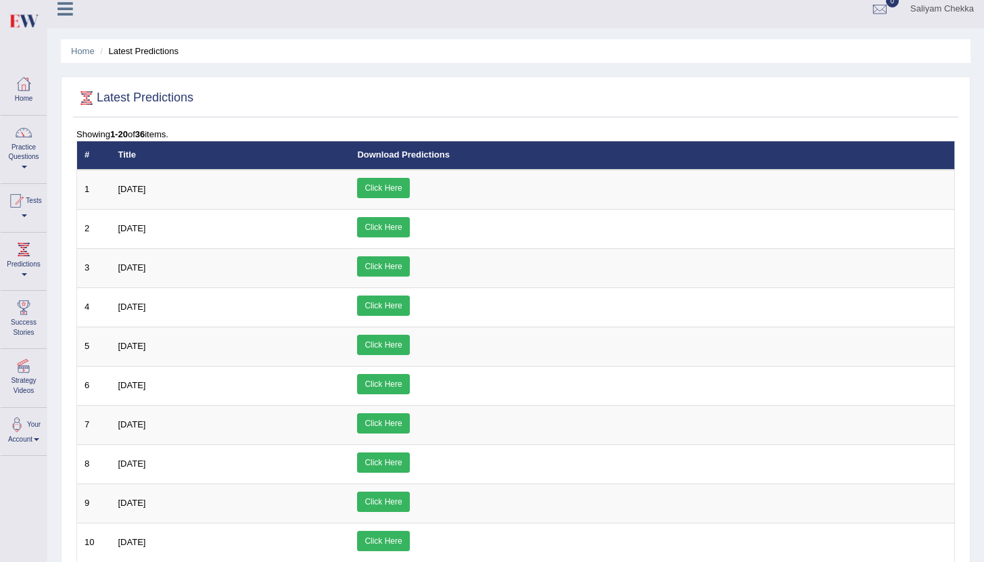
click at [68, 15] on icon at bounding box center [66, 9] width 16 height 18
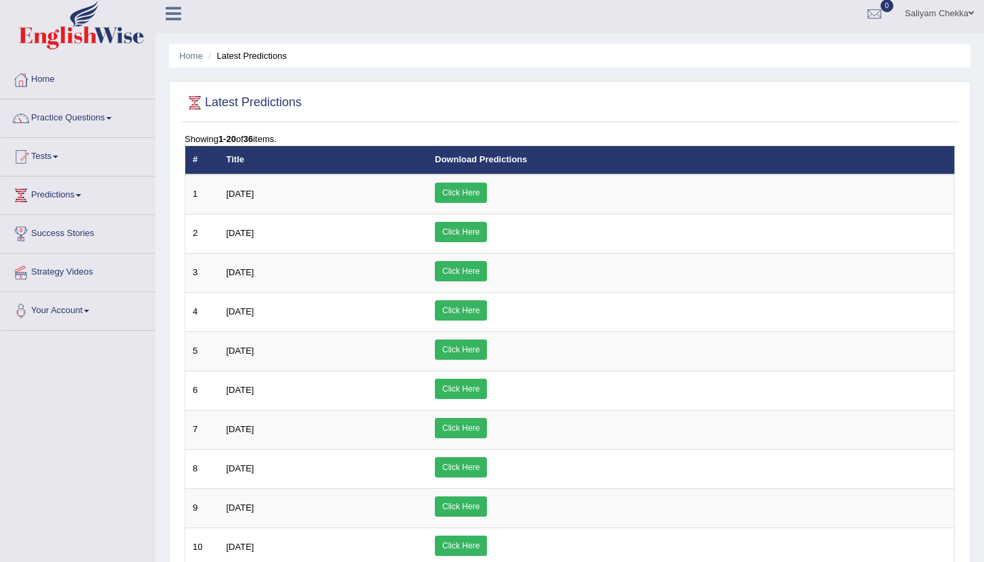
scroll to position [0, 0]
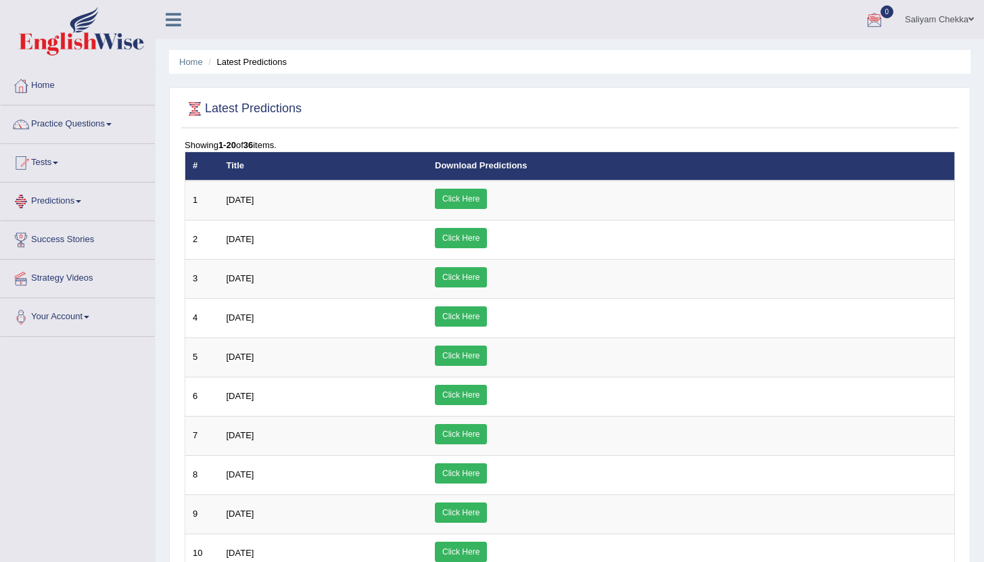
click at [54, 207] on link "Predictions" at bounding box center [78, 200] width 154 height 34
click at [54, 207] on link "Predictions" at bounding box center [76, 200] width 151 height 34
click at [58, 279] on link "Strategy Videos" at bounding box center [78, 277] width 154 height 34
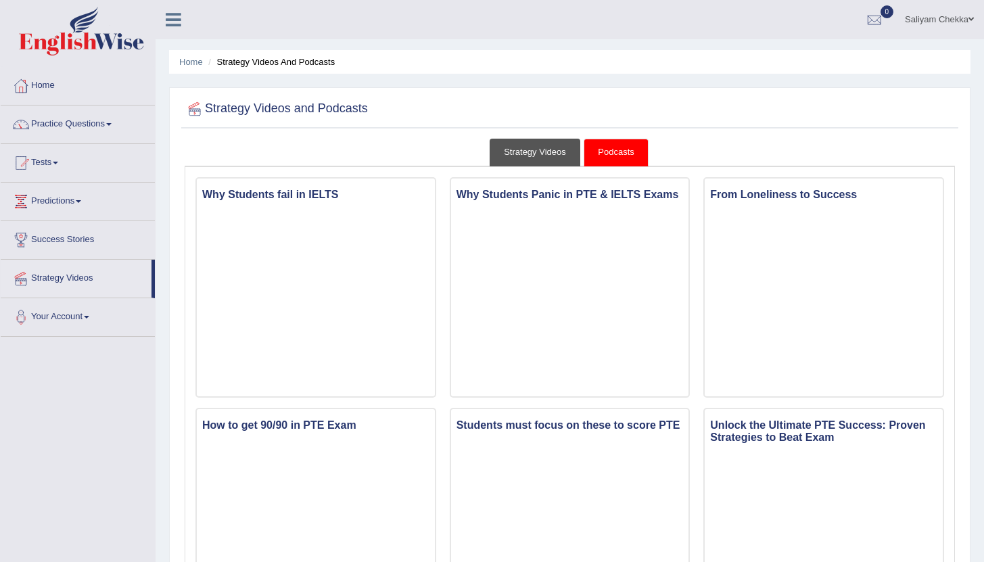
click at [519, 151] on link "Strategy Videos" at bounding box center [535, 153] width 91 height 28
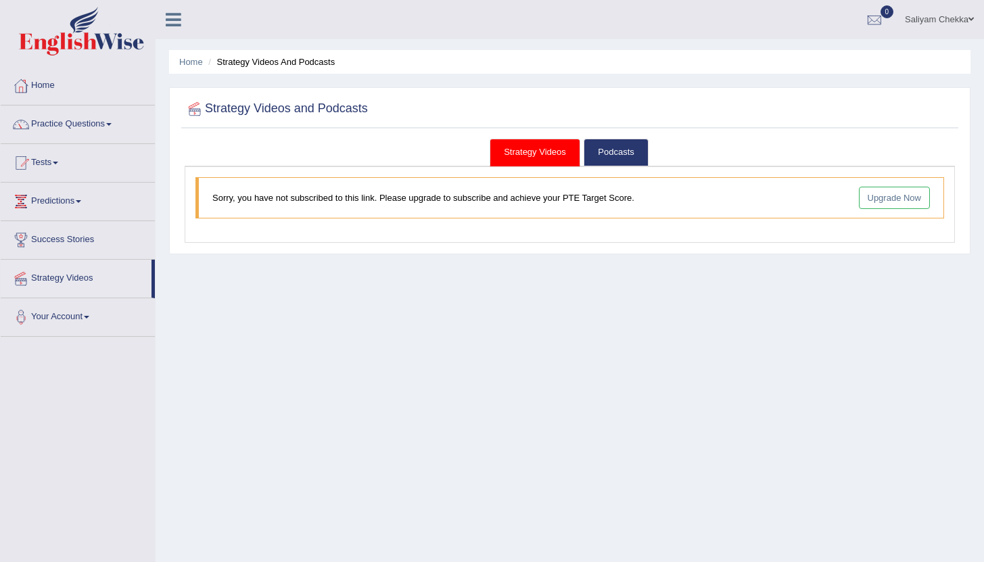
click at [878, 200] on link "Upgrade Now" at bounding box center [895, 198] width 72 height 22
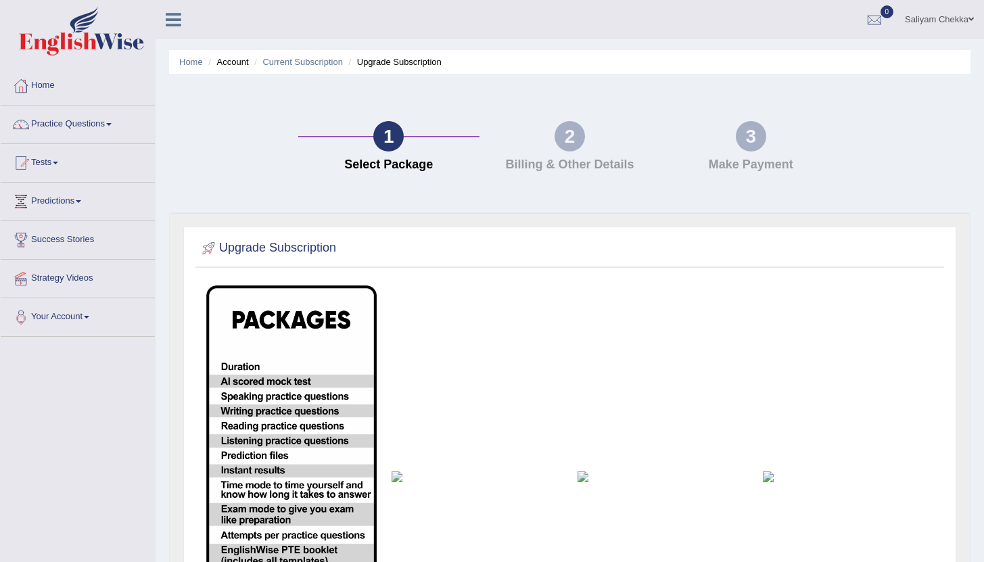
click at [555, 166] on h4 "Billing & Other Details" at bounding box center [570, 165] width 168 height 14
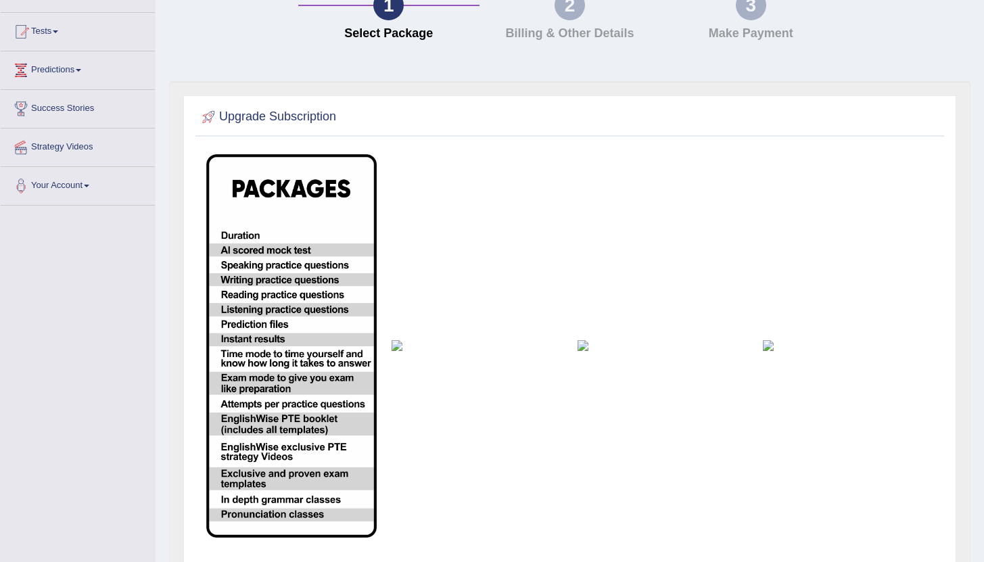
scroll to position [211, 0]
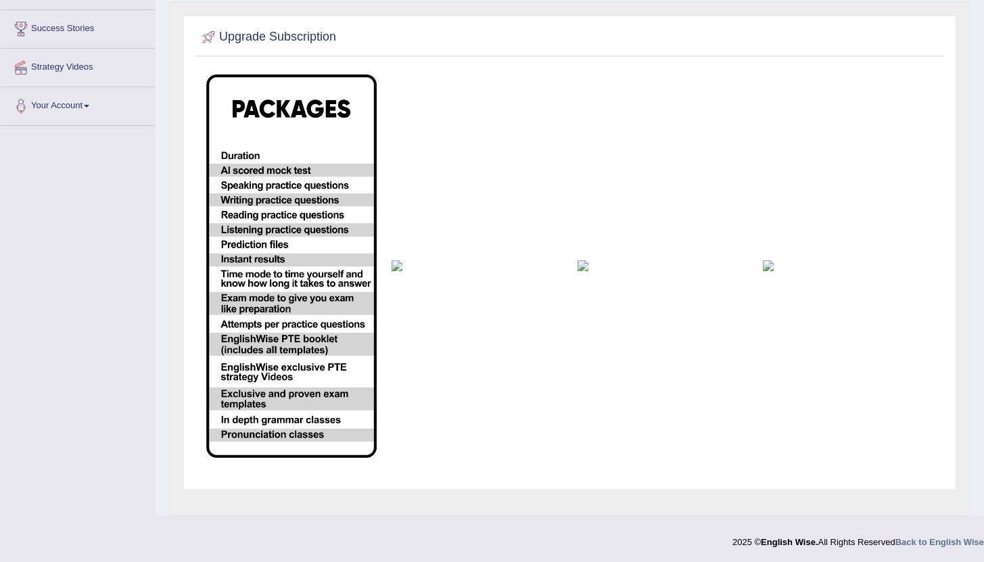
click at [404, 260] on td at bounding box center [476, 266] width 185 height 398
click at [398, 266] on img at bounding box center [477, 265] width 170 height 11
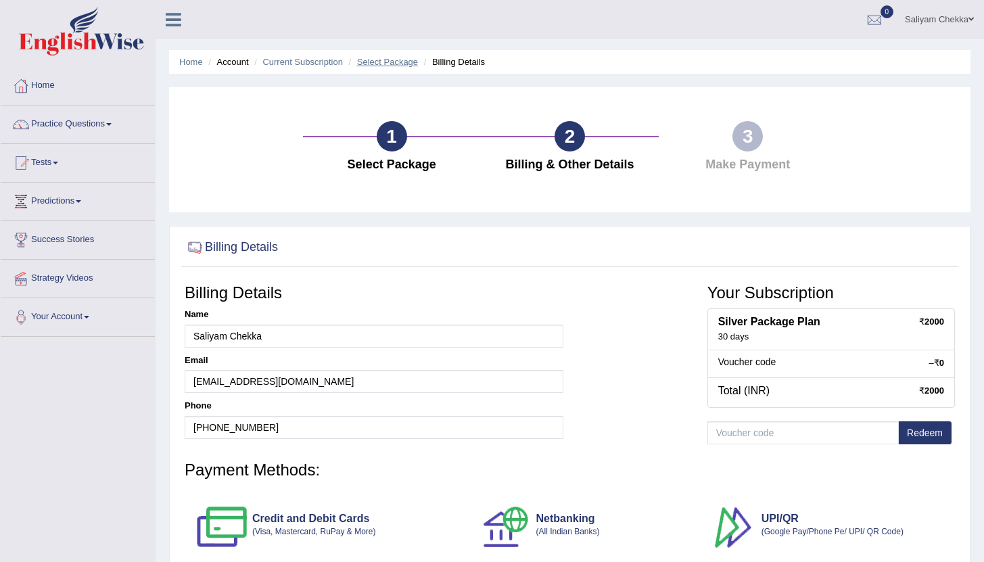
click at [391, 63] on link "Select Package" at bounding box center [387, 62] width 61 height 10
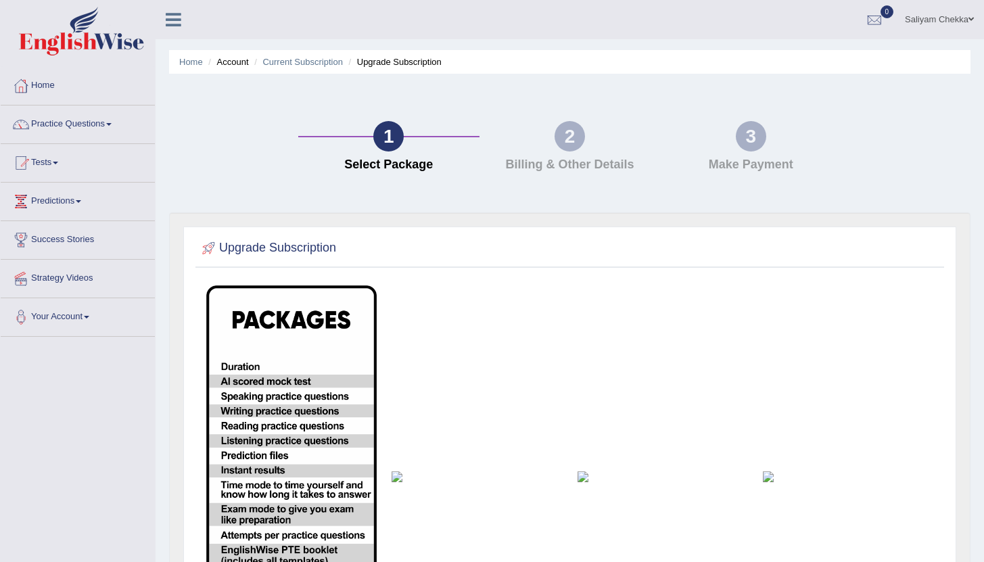
scroll to position [211, 0]
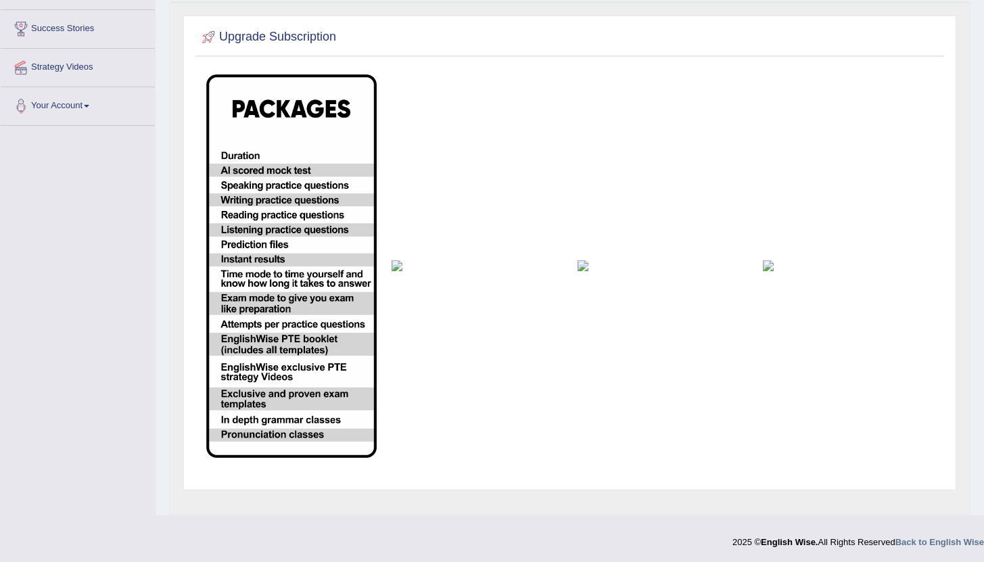
click at [592, 268] on img at bounding box center [663, 265] width 170 height 11
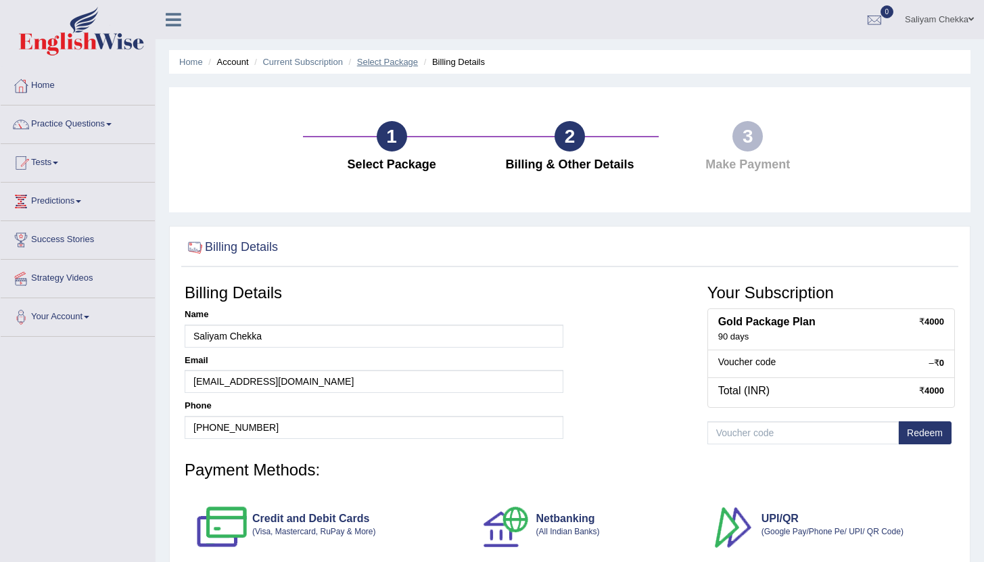
click at [404, 65] on link "Select Package" at bounding box center [387, 62] width 61 height 10
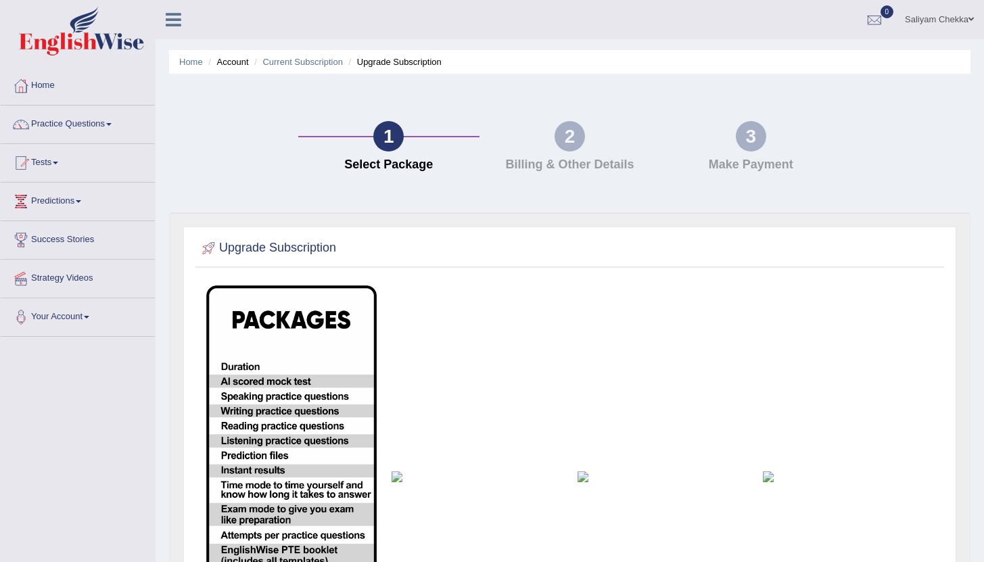
scroll to position [211, 0]
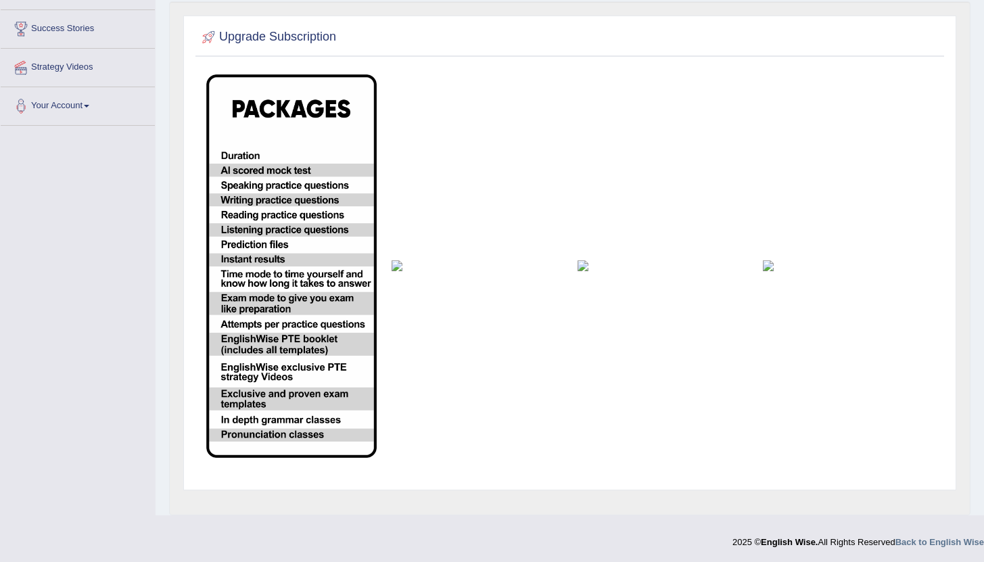
click at [521, 48] on div at bounding box center [570, 38] width 742 height 28
click at [776, 269] on img at bounding box center [848, 265] width 170 height 11
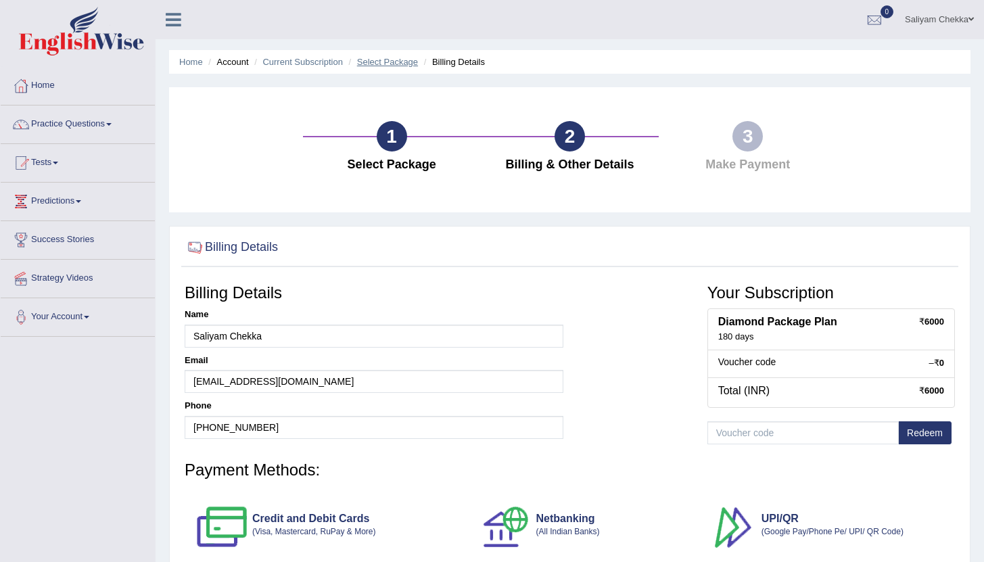
click at [392, 61] on link "Select Package" at bounding box center [387, 62] width 61 height 10
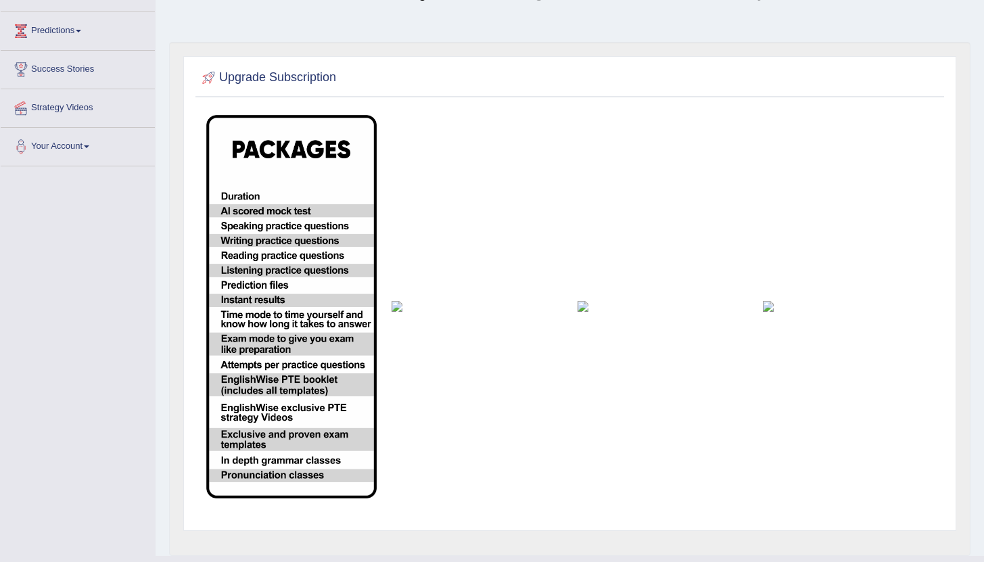
scroll to position [211, 0]
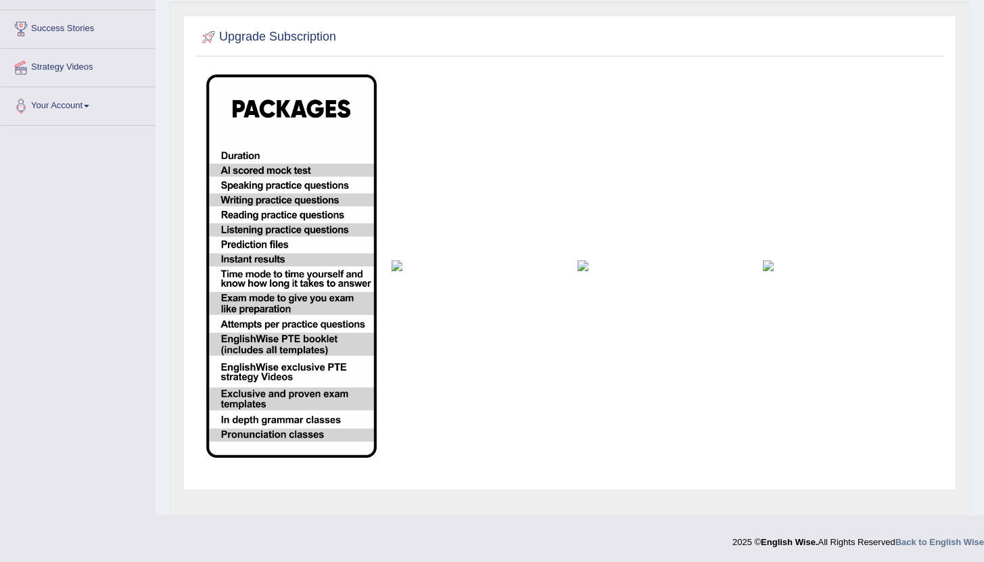
click at [397, 265] on img at bounding box center [477, 265] width 170 height 11
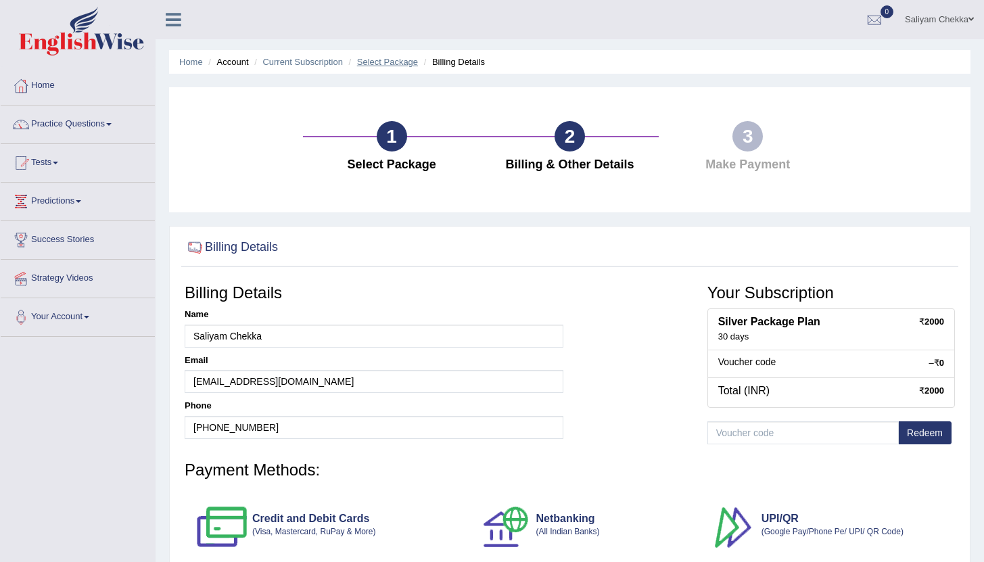
click at [398, 62] on link "Select Package" at bounding box center [387, 62] width 61 height 10
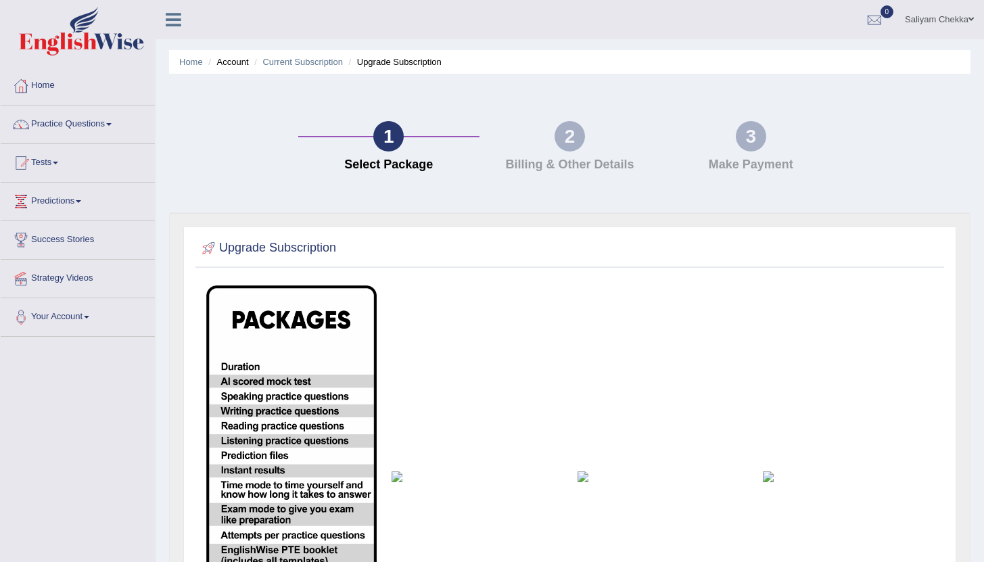
click at [316, 378] on img at bounding box center [291, 478] width 170 height 384
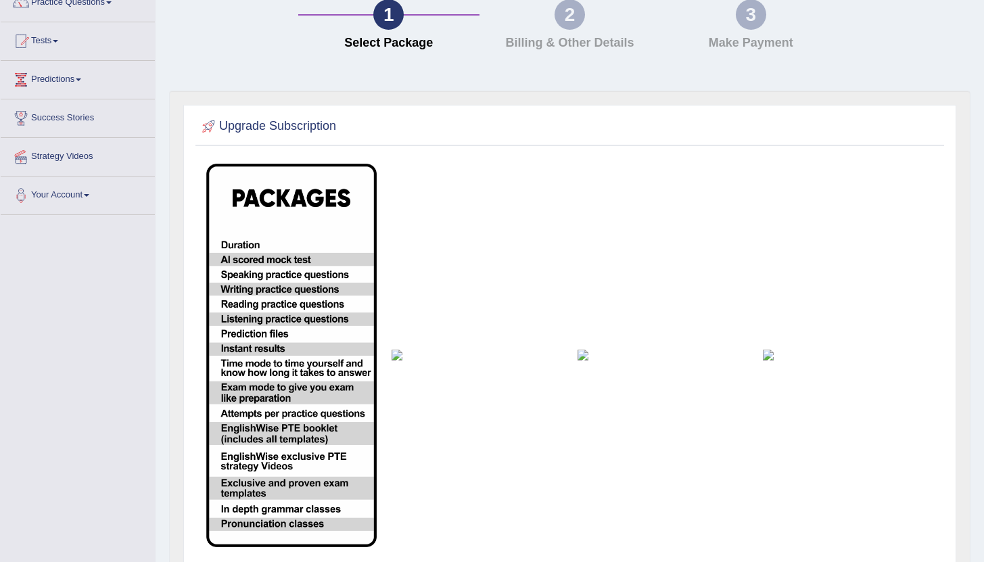
scroll to position [211, 0]
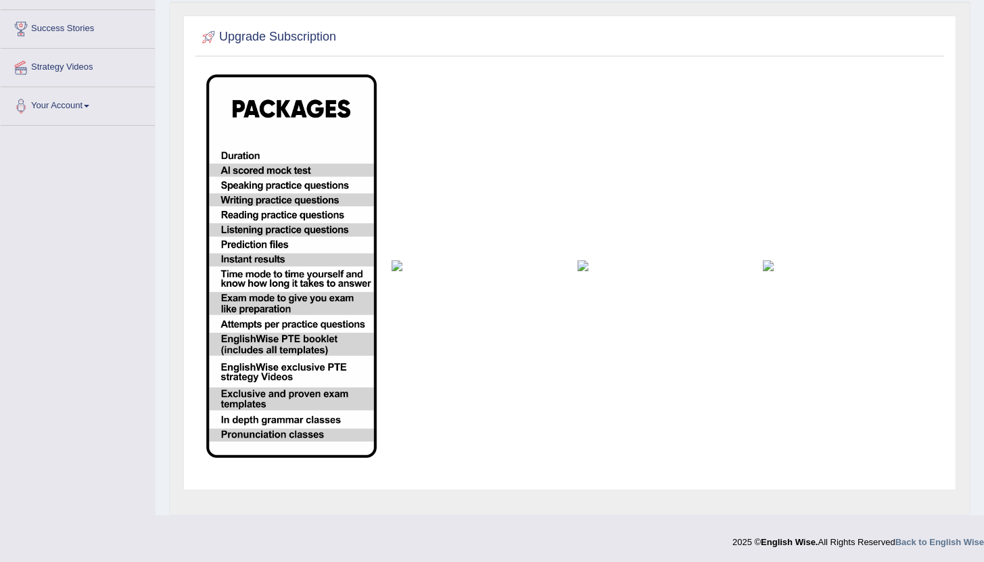
click at [308, 323] on img at bounding box center [291, 266] width 170 height 384
click at [318, 425] on img at bounding box center [291, 266] width 170 height 384
click at [321, 419] on img at bounding box center [291, 266] width 170 height 384
click at [323, 298] on img at bounding box center [291, 266] width 170 height 384
click at [392, 269] on img at bounding box center [477, 265] width 170 height 11
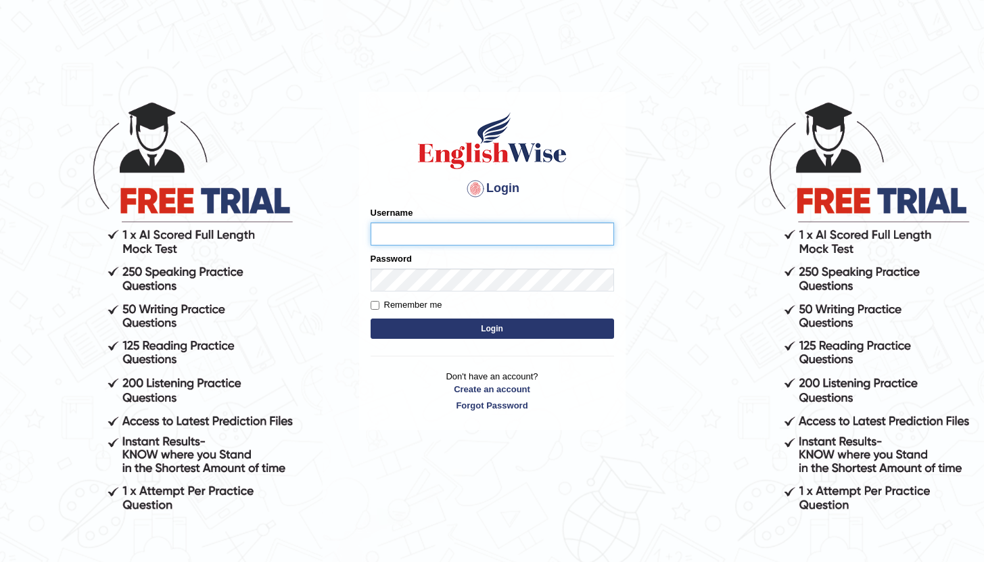
type input "Saliyam"
click at [476, 329] on button "Login" at bounding box center [493, 329] width 244 height 20
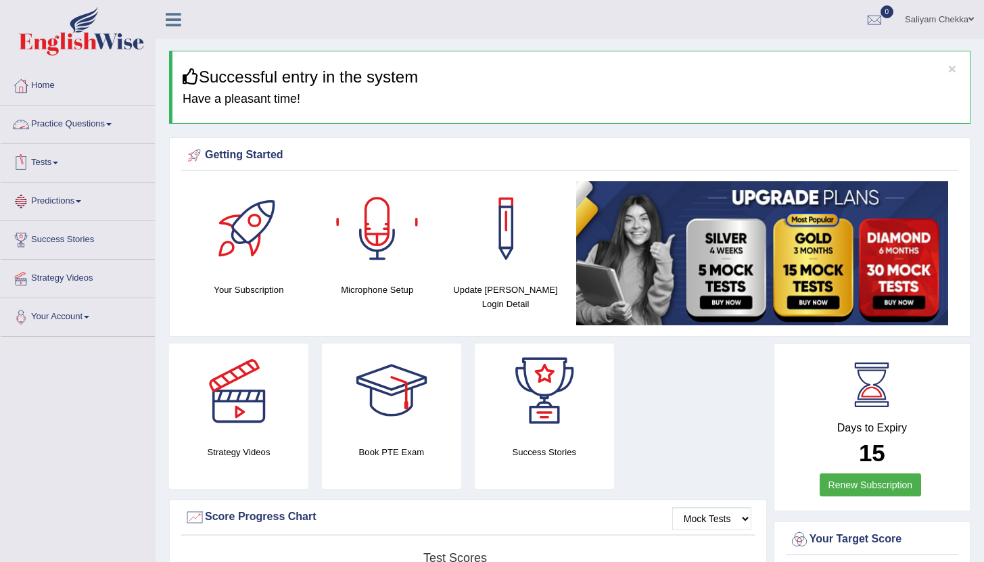
click at [79, 135] on link "Practice Questions" at bounding box center [78, 123] width 154 height 34
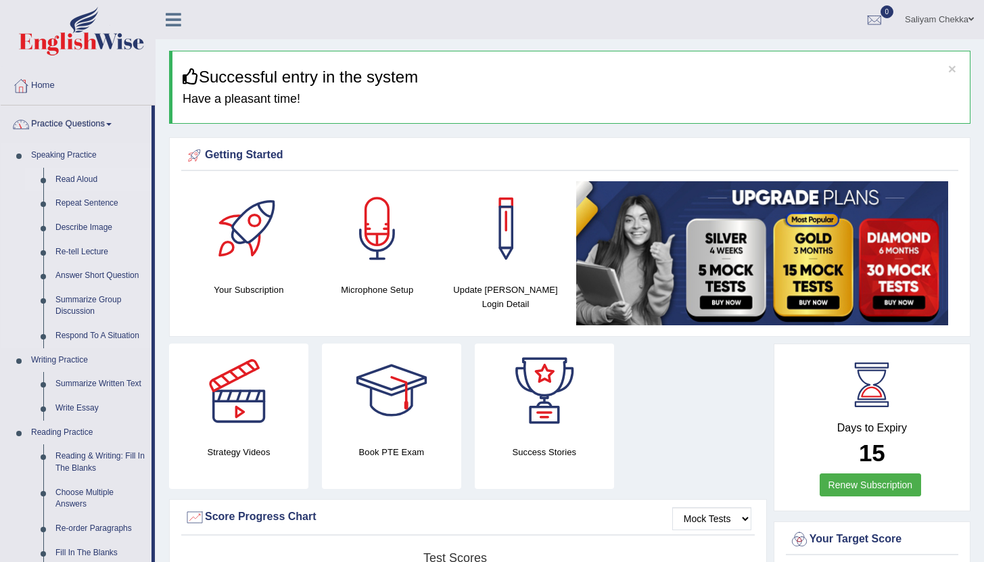
click at [83, 174] on link "Read Aloud" at bounding box center [100, 180] width 102 height 24
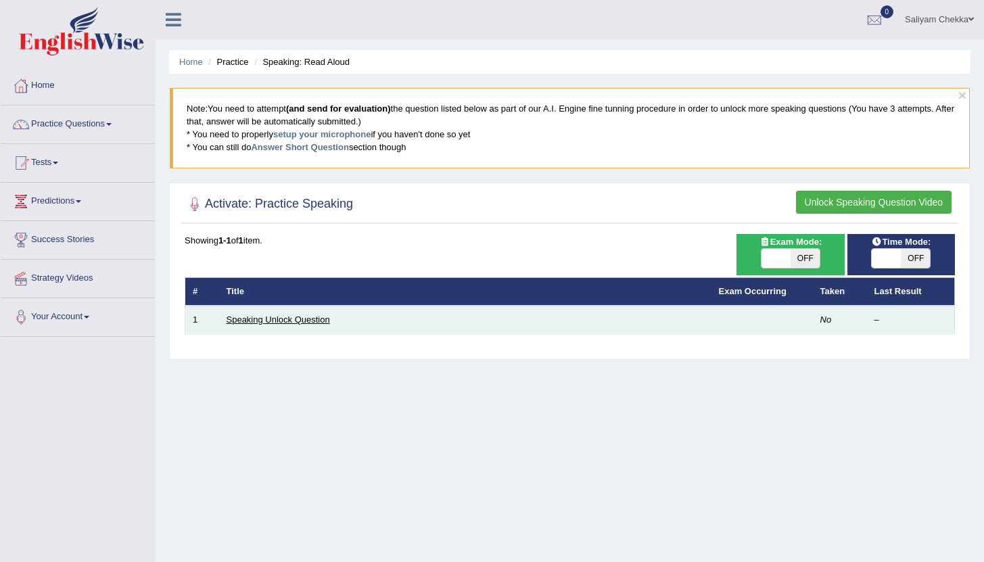
click at [264, 322] on link "Speaking Unlock Question" at bounding box center [279, 320] width 104 height 10
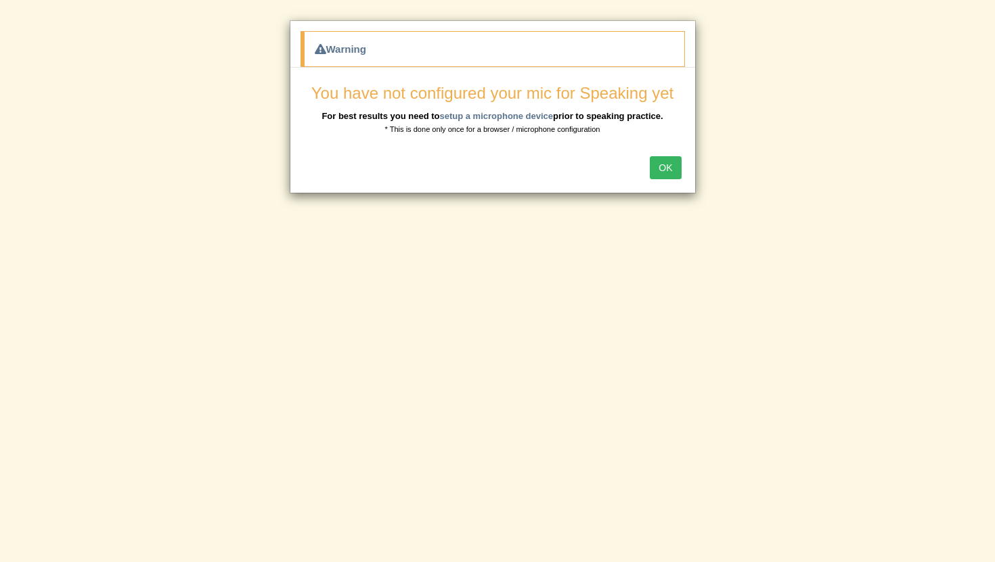
click at [668, 164] on button "OK" at bounding box center [665, 167] width 31 height 23
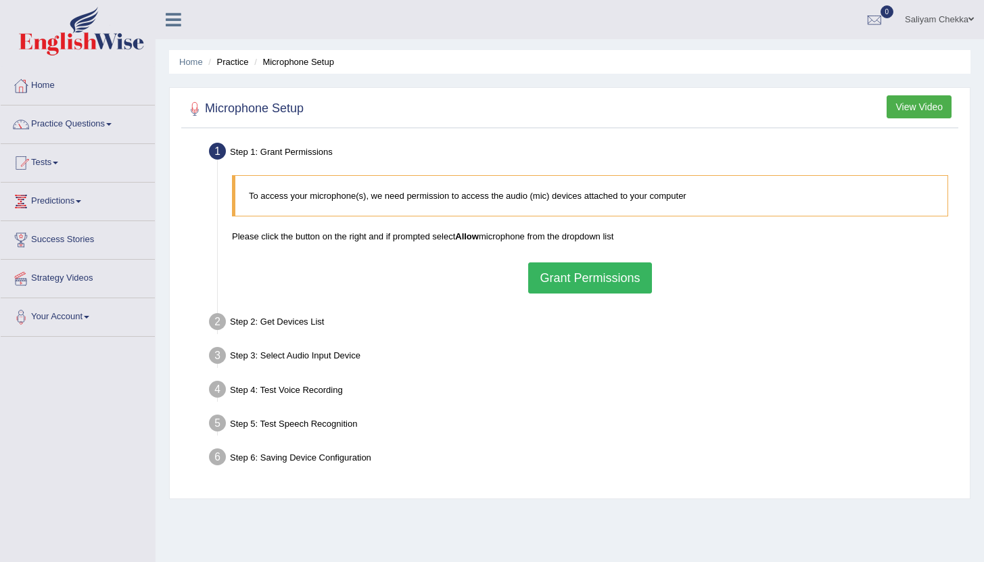
click at [572, 270] on button "Grant Permissions" at bounding box center [589, 278] width 123 height 31
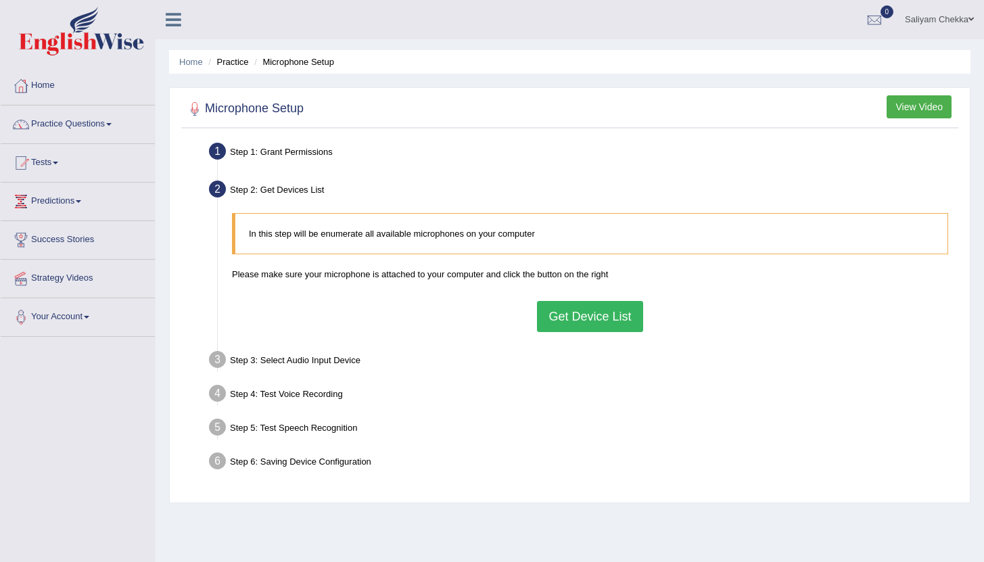
click at [577, 309] on button "Get Device List" at bounding box center [590, 316] width 106 height 31
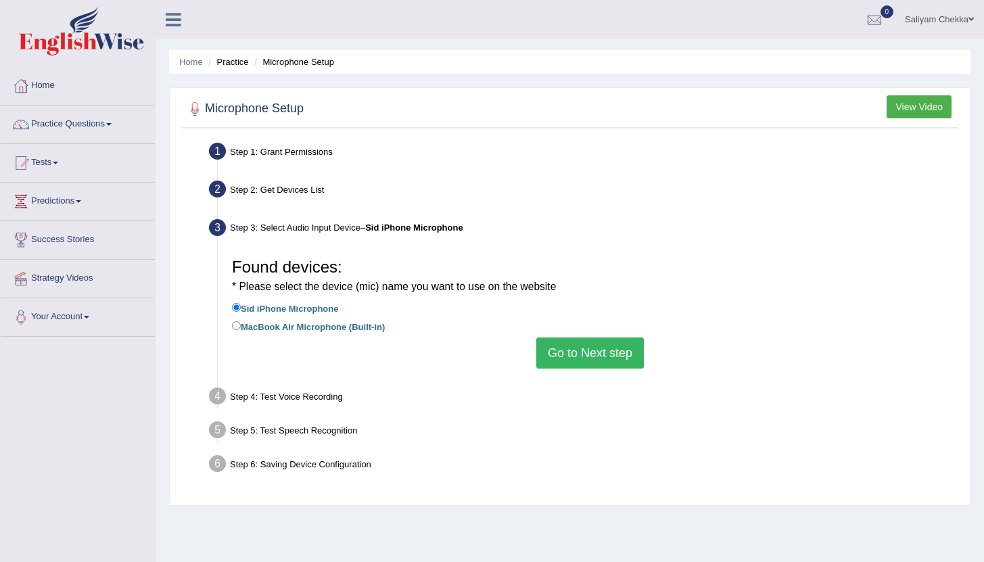
click at [577, 346] on button "Go to Next step" at bounding box center [591, 353] width 108 height 31
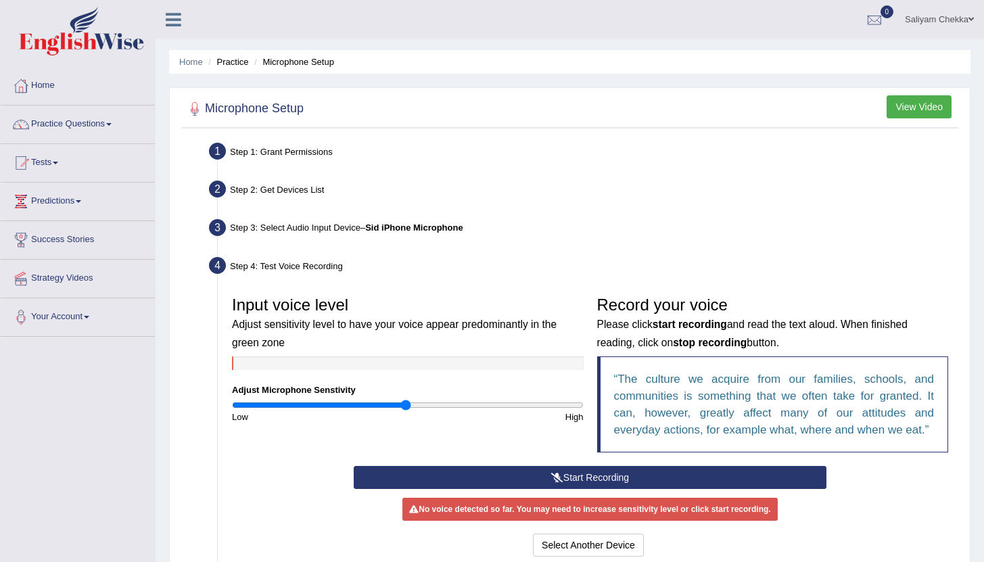
click at [599, 479] on button "Start Recording" at bounding box center [590, 477] width 473 height 23
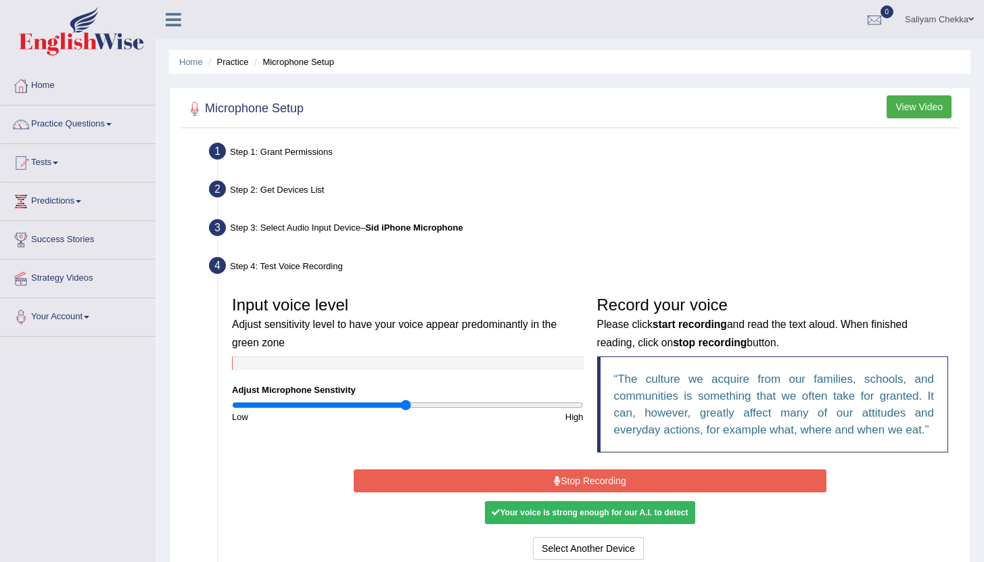
click at [657, 482] on button "Stop Recording" at bounding box center [590, 481] width 473 height 23
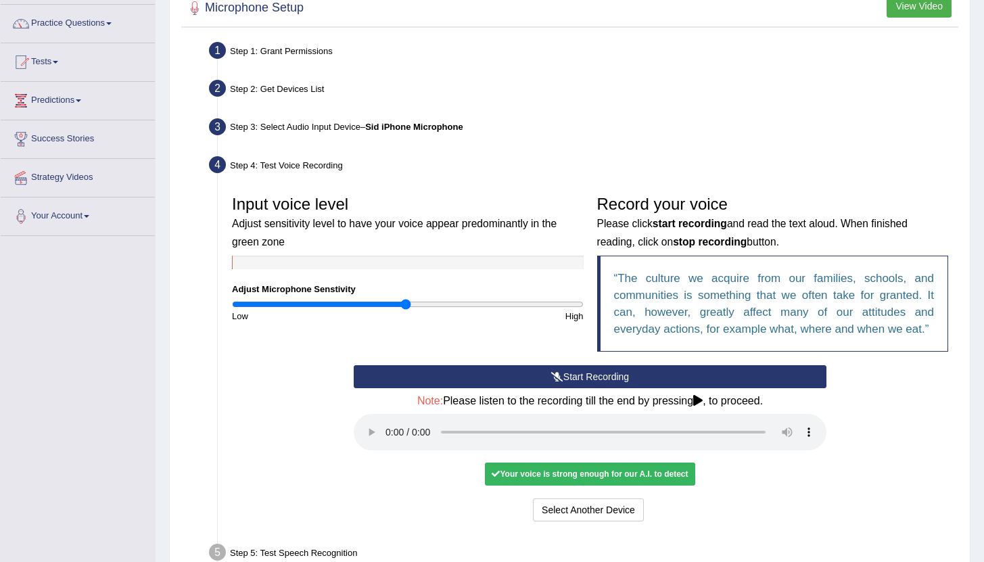
scroll to position [111, 0]
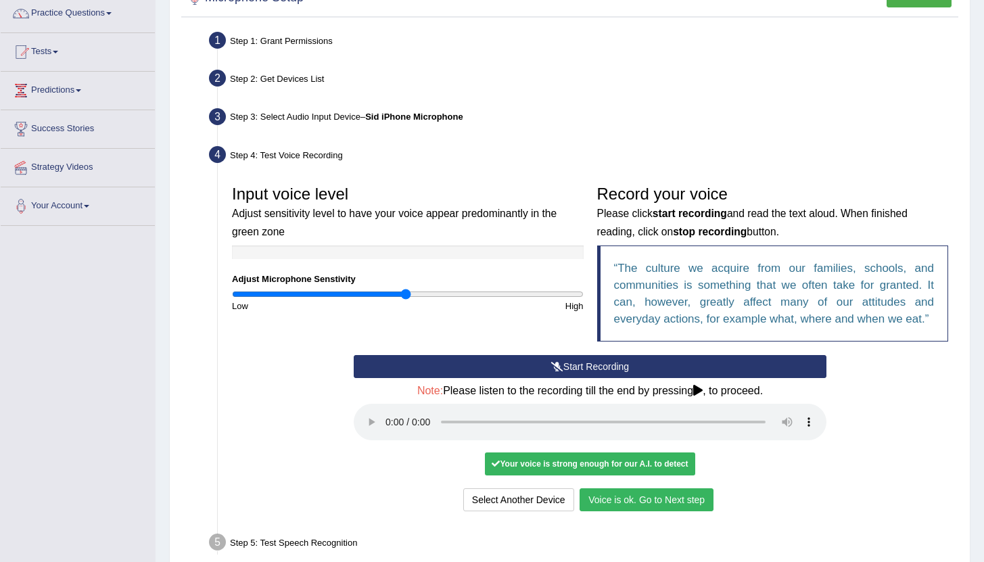
click at [639, 509] on button "Voice is ok. Go to Next step" at bounding box center [647, 499] width 134 height 23
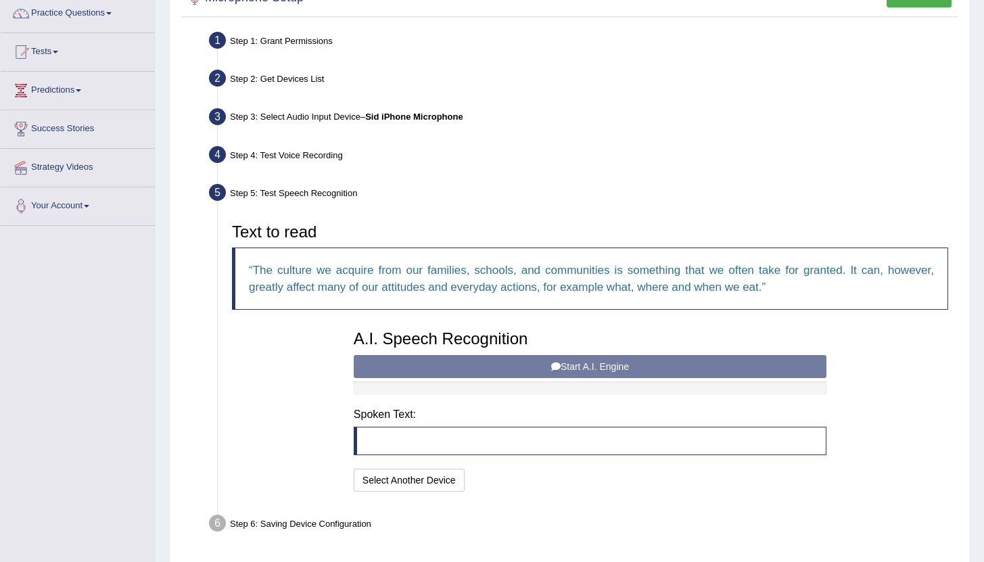
click at [556, 367] on div "A.I. Speech Recognition Start A.I. Engine Stop A.I. Engine Note: Please listen …" at bounding box center [590, 409] width 486 height 172
click at [618, 362] on div "A.I. Speech Recognition Start A.I. Engine Stop A.I. Engine Note: Please listen …" at bounding box center [590, 409] width 486 height 172
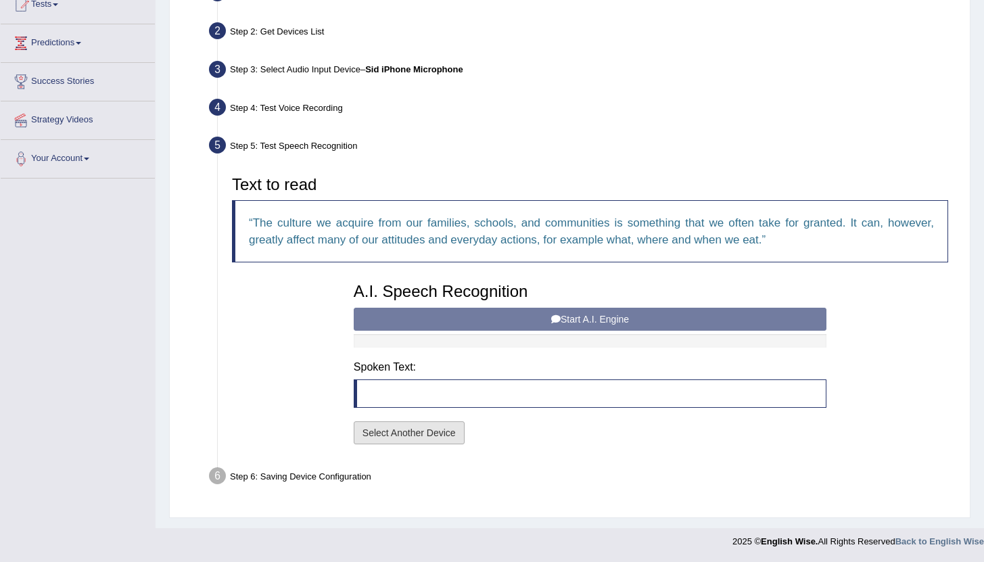
click at [388, 436] on button "Select Another Device" at bounding box center [409, 432] width 111 height 23
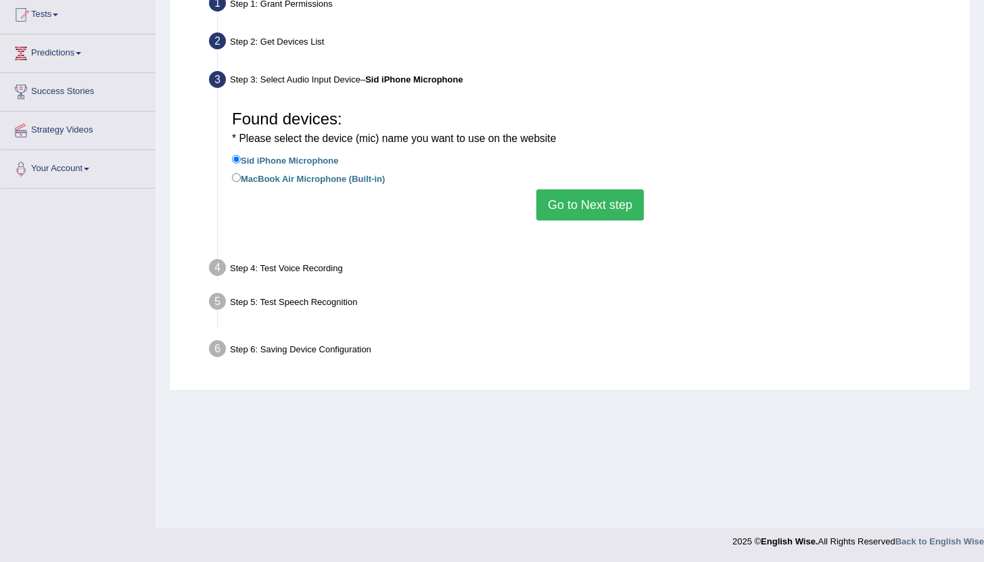
scroll to position [148, 0]
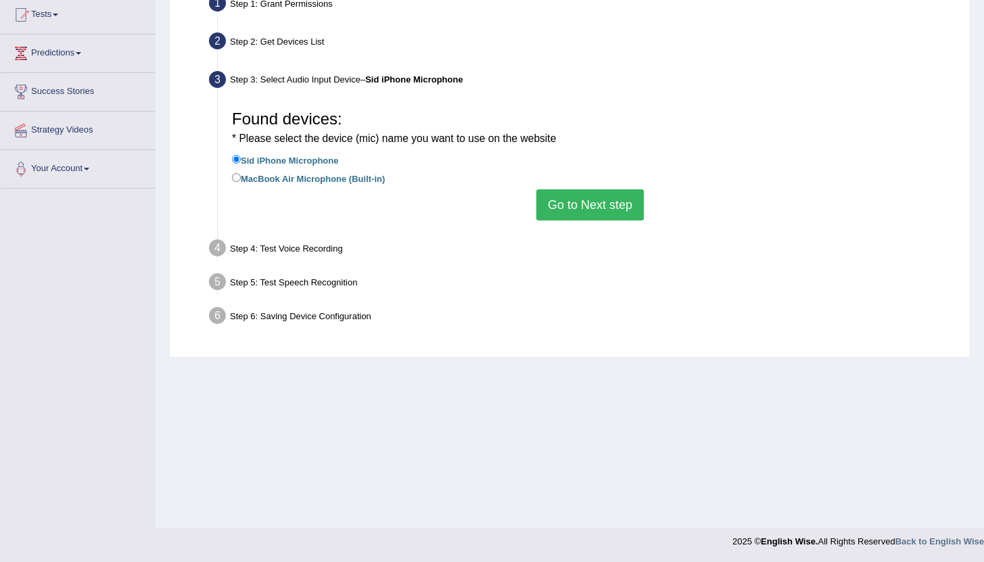
click at [348, 181] on label "MacBook Air Microphone (Built-in)" at bounding box center [308, 177] width 153 height 15
click at [241, 181] on input "MacBook Air Microphone (Built-in)" at bounding box center [236, 177] width 9 height 9
radio input "true"
click at [577, 208] on button "Go to Next step" at bounding box center [591, 204] width 108 height 31
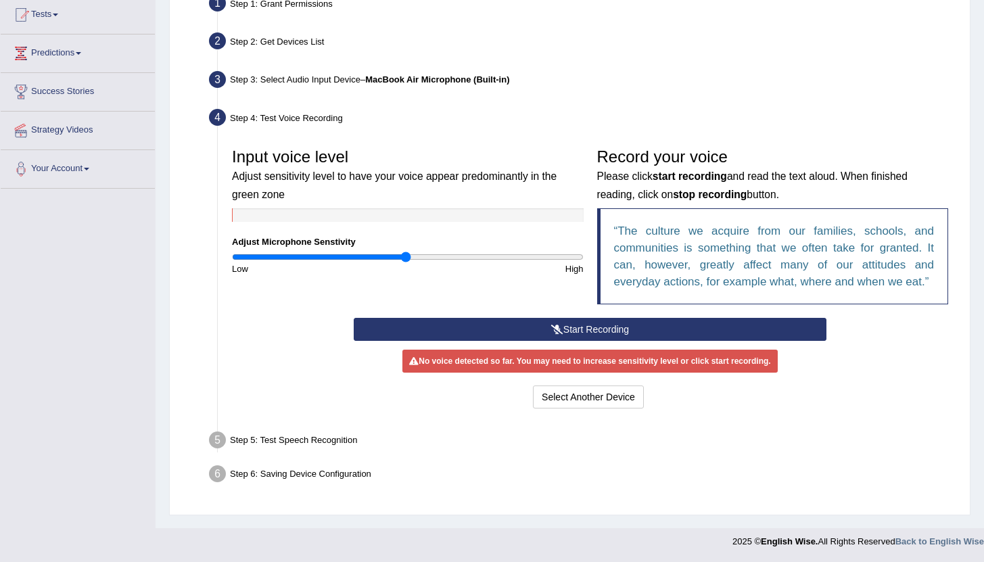
click at [561, 330] on button "Start Recording" at bounding box center [590, 329] width 473 height 23
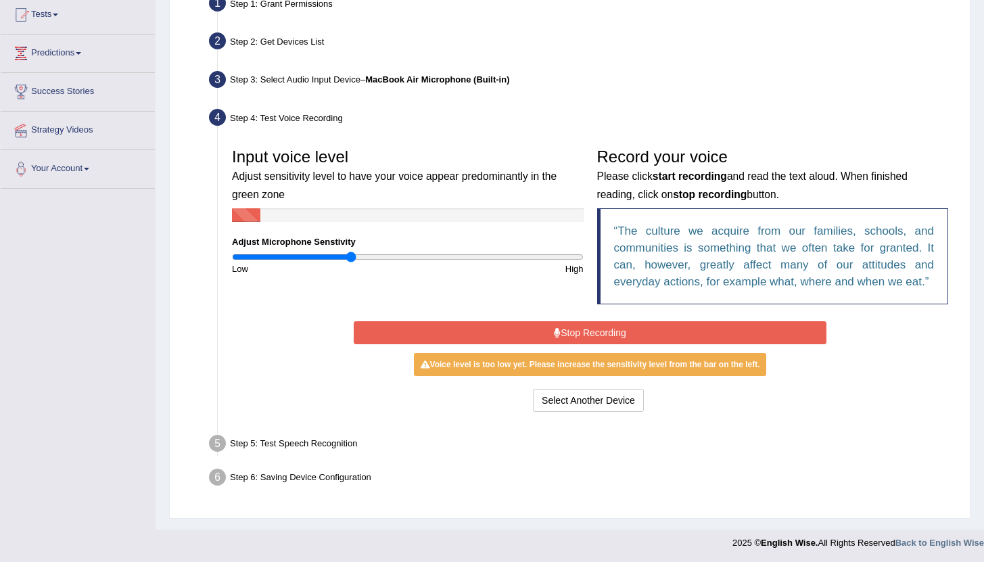
click at [352, 258] on input "range" at bounding box center [408, 257] width 352 height 11
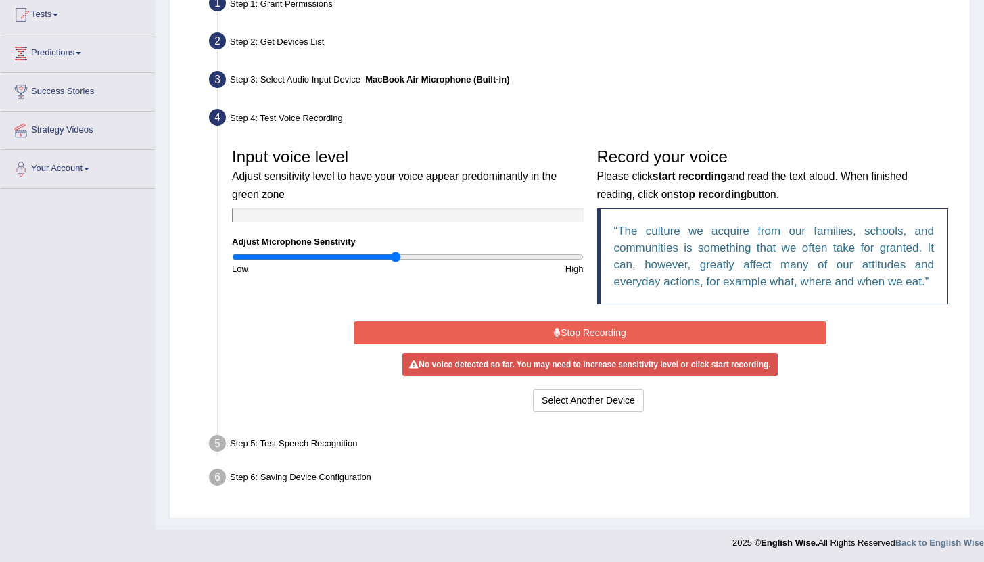
click at [397, 255] on input "range" at bounding box center [408, 257] width 352 height 11
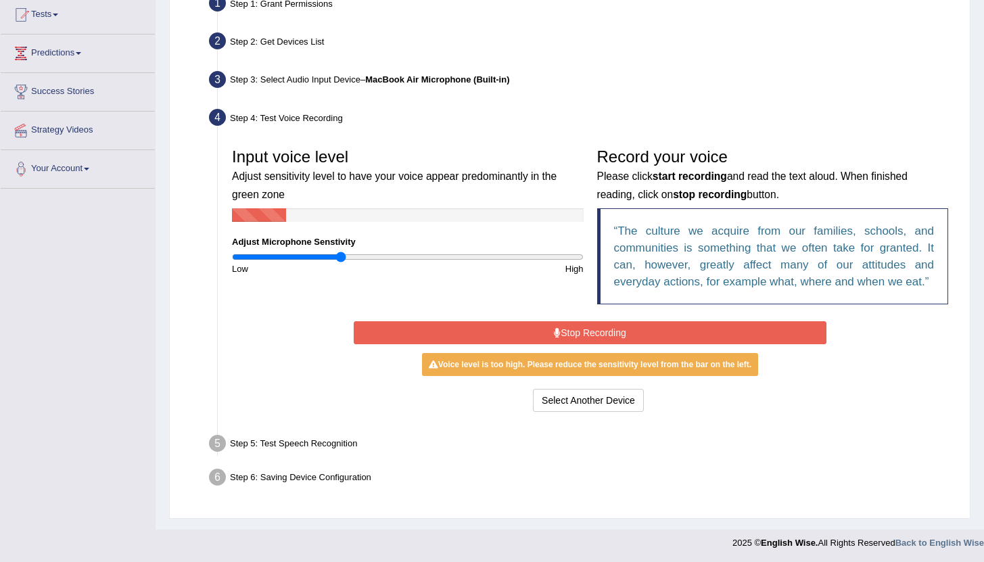
click at [342, 259] on input "range" at bounding box center [408, 257] width 352 height 11
click at [386, 265] on div "Low" at bounding box center [316, 269] width 183 height 13
type input "0.94"
click at [394, 258] on input "range" at bounding box center [408, 257] width 352 height 11
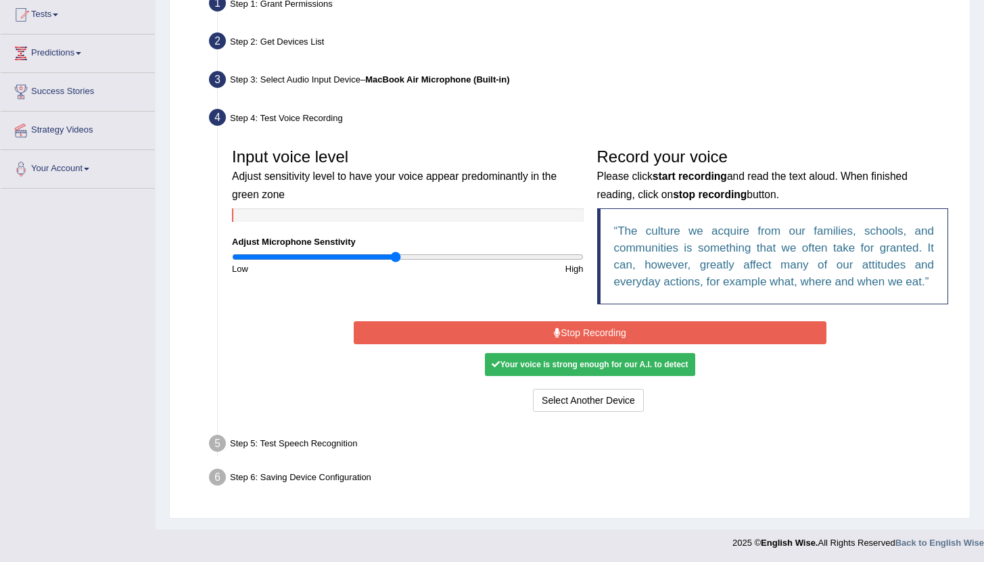
click at [603, 335] on button "Stop Recording" at bounding box center [590, 332] width 473 height 23
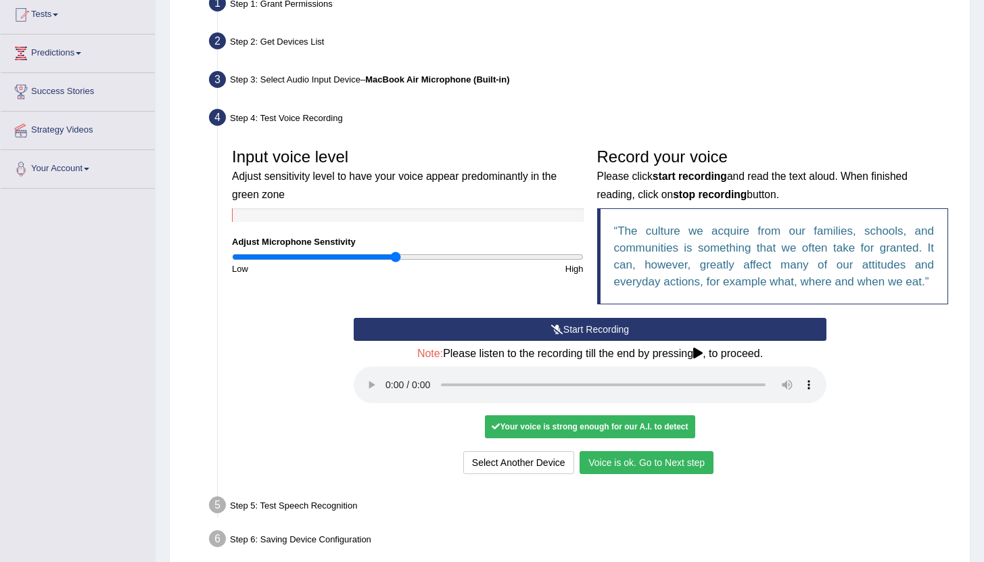
click at [665, 467] on button "Voice is ok. Go to Next step" at bounding box center [647, 462] width 134 height 23
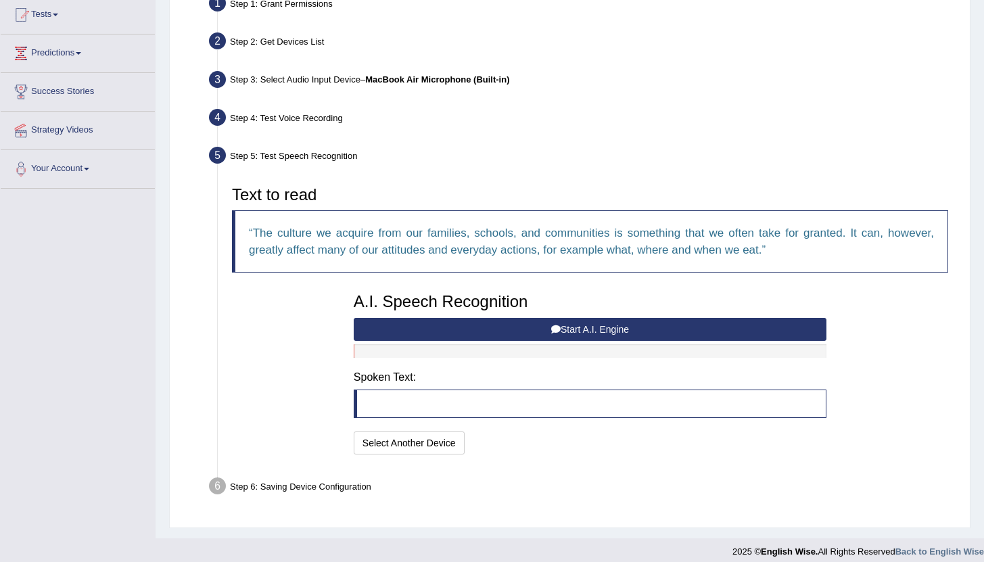
click at [577, 332] on button "Start A.I. Engine" at bounding box center [590, 329] width 473 height 23
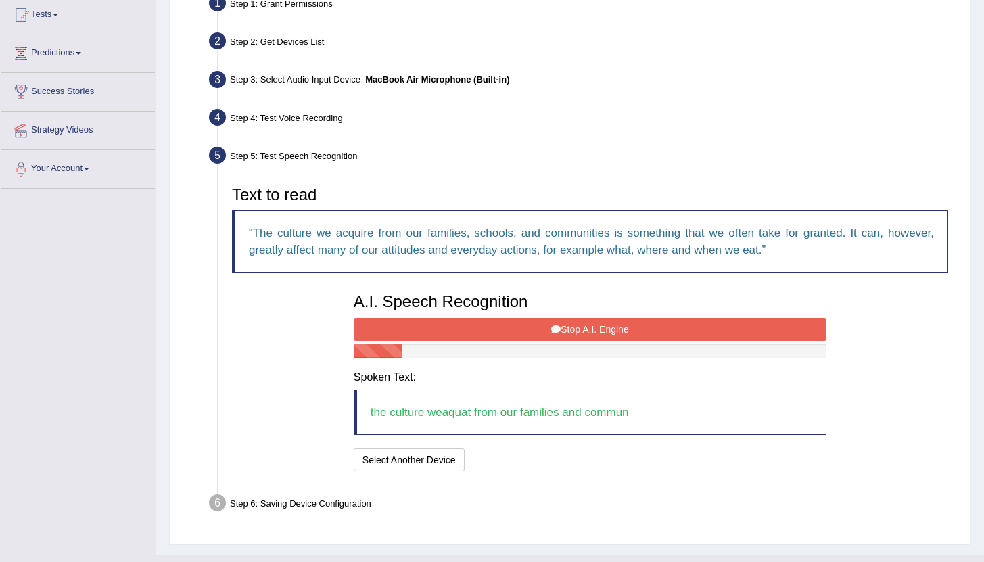
click at [577, 332] on button "Stop A.I. Engine" at bounding box center [590, 329] width 473 height 23
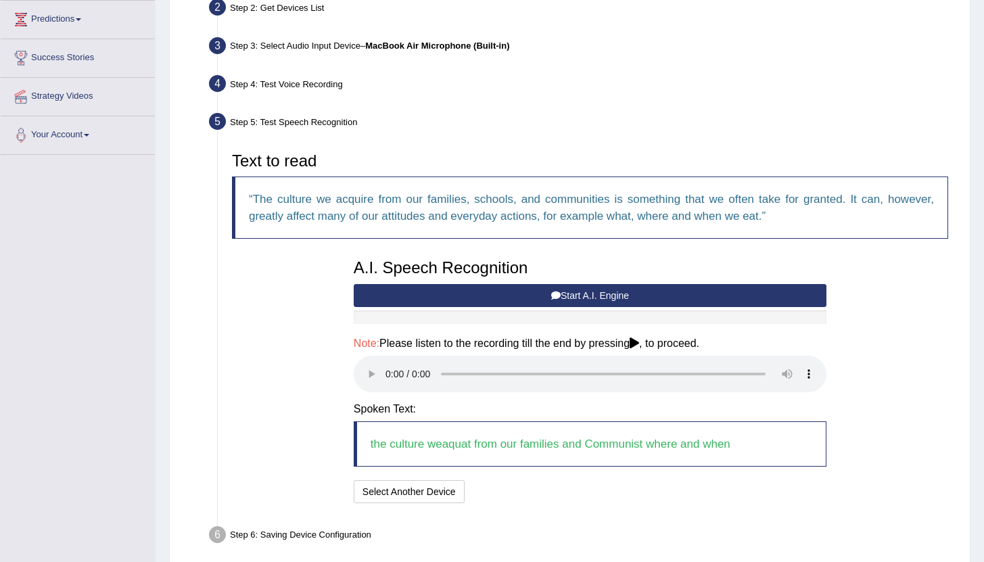
scroll to position [210, 0]
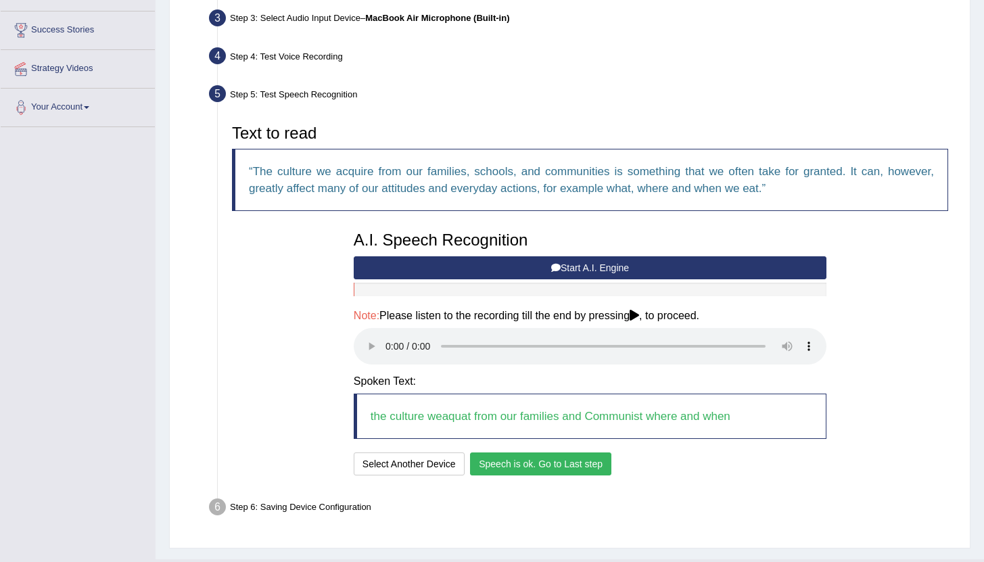
click at [529, 457] on button "Speech is ok. Go to Last step" at bounding box center [540, 464] width 141 height 23
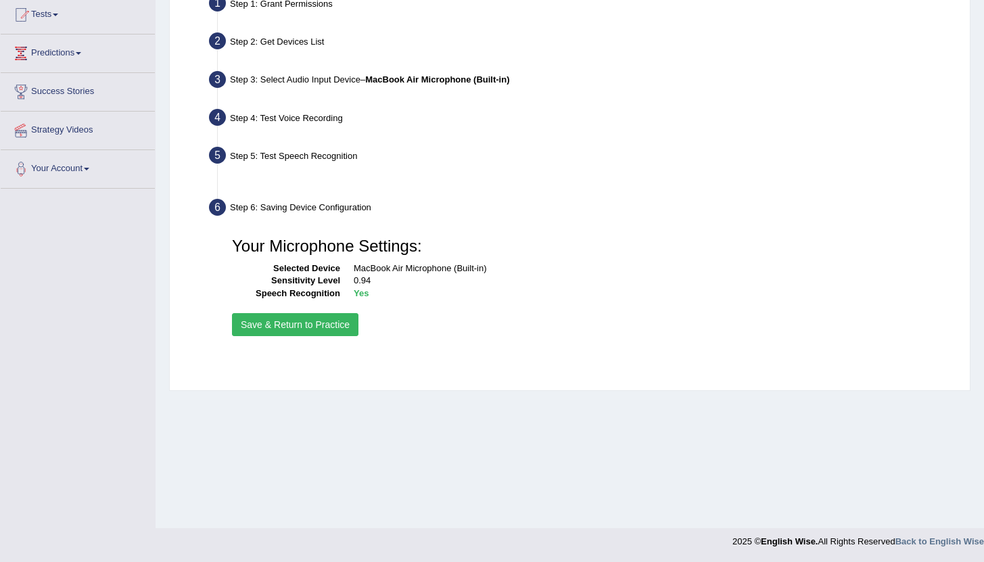
scroll to position [148, 0]
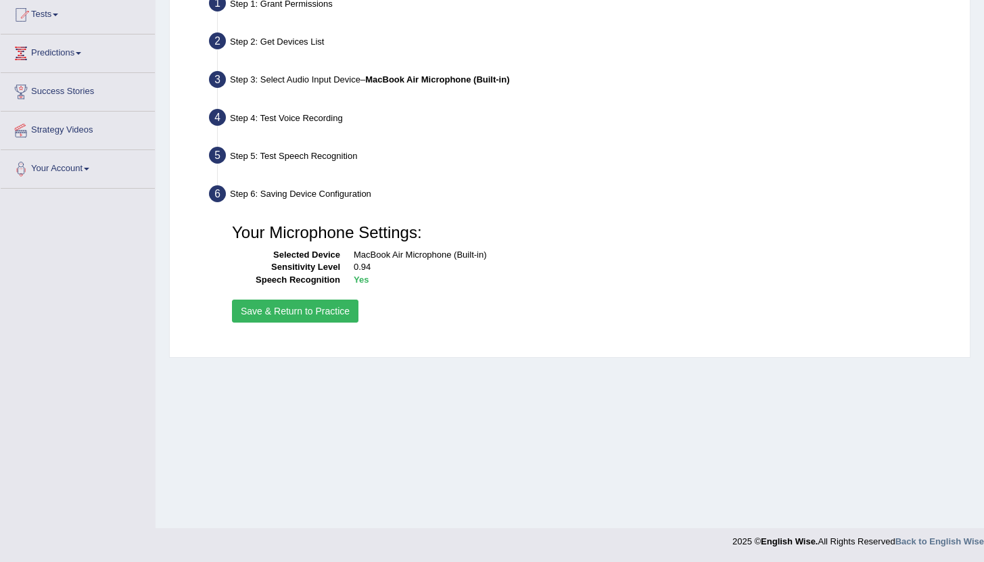
click at [309, 310] on button "Save & Return to Practice" at bounding box center [295, 311] width 127 height 23
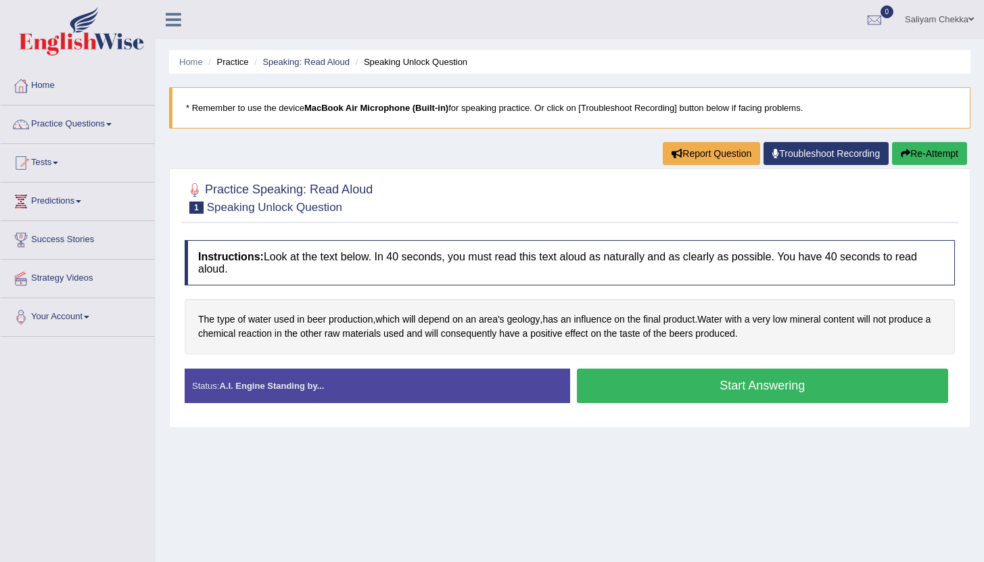
click at [687, 382] on button "Start Answering" at bounding box center [763, 386] width 372 height 35
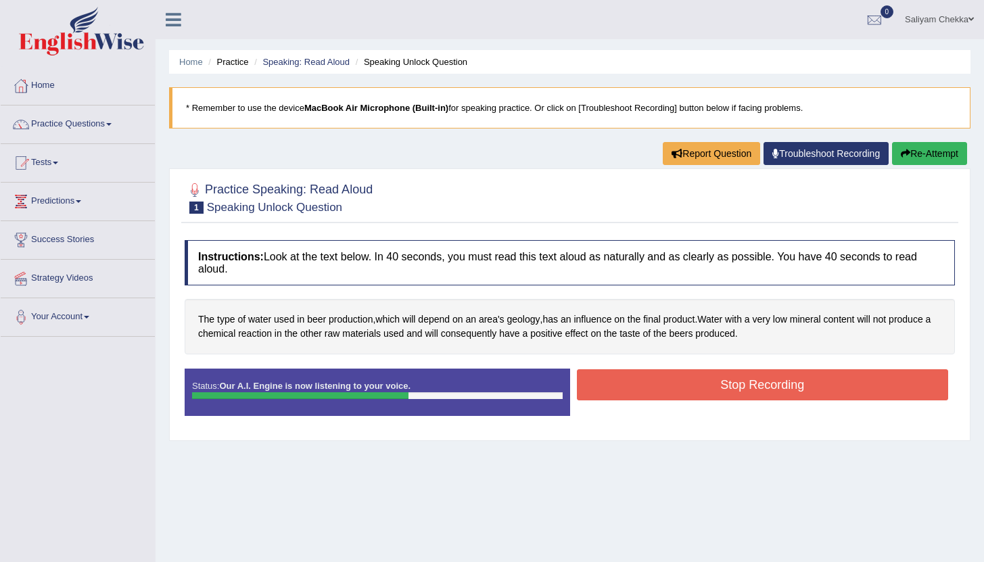
click at [687, 382] on button "Stop Recording" at bounding box center [763, 384] width 372 height 31
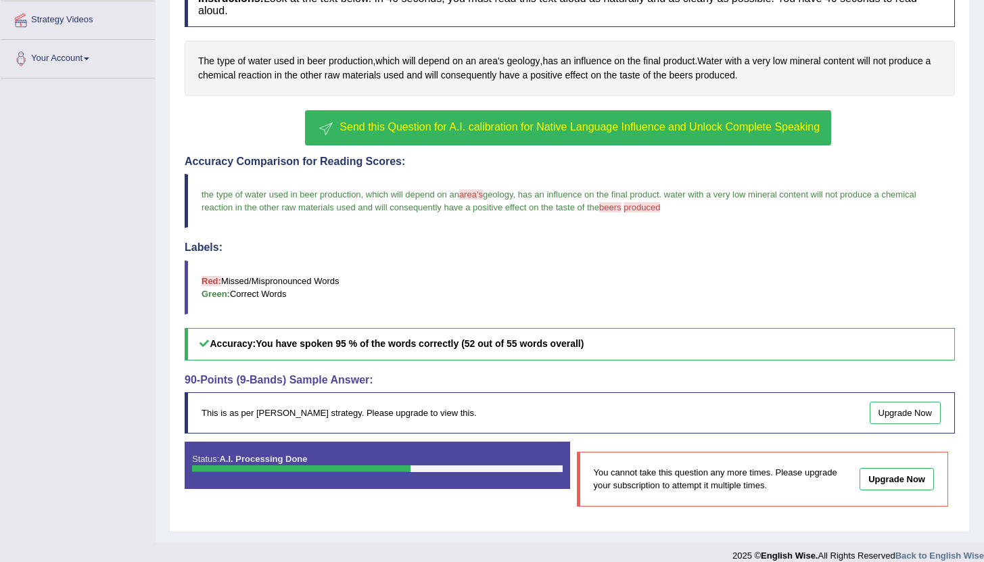
scroll to position [273, 0]
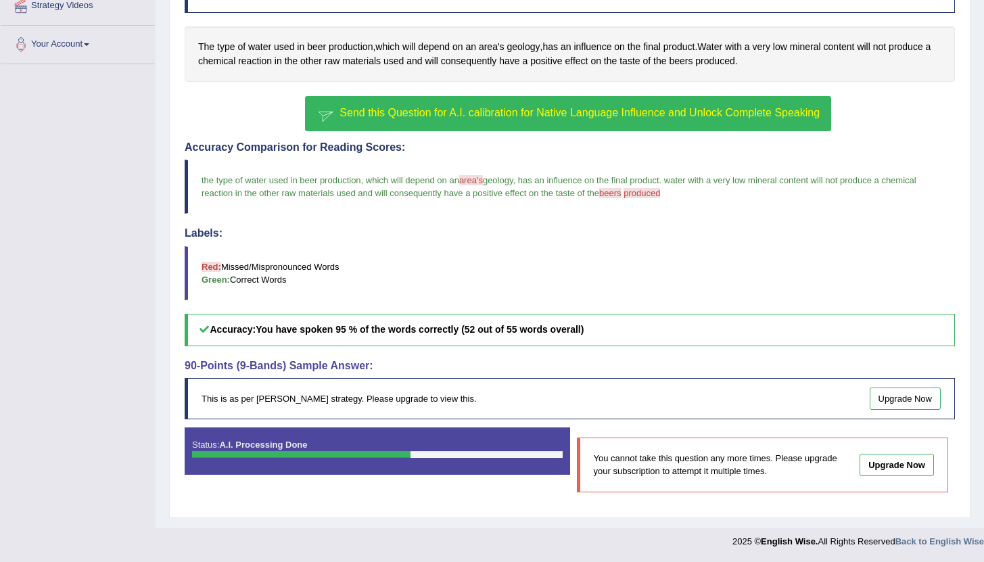
click at [902, 398] on link "Upgrade Now" at bounding box center [906, 399] width 72 height 22
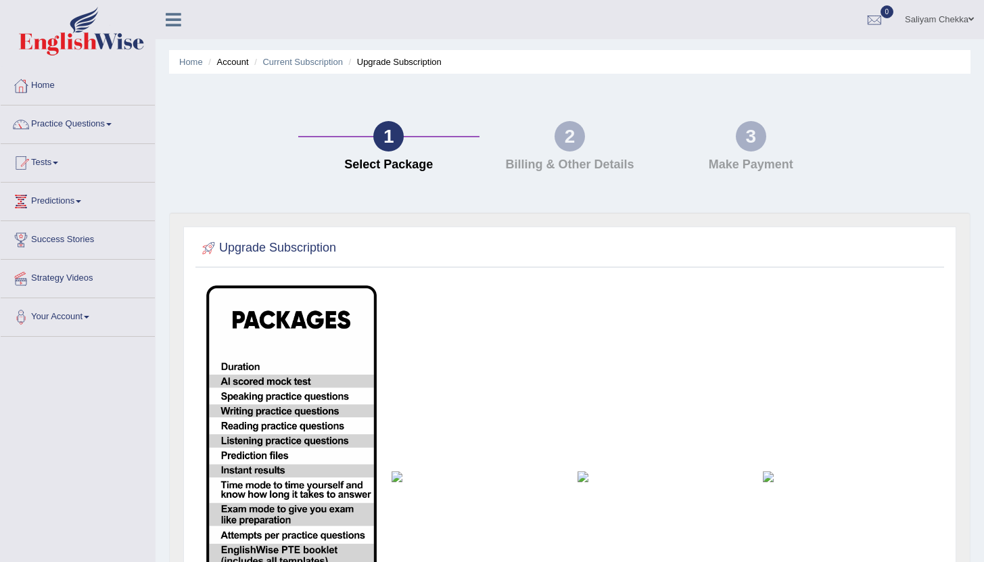
scroll to position [211, 0]
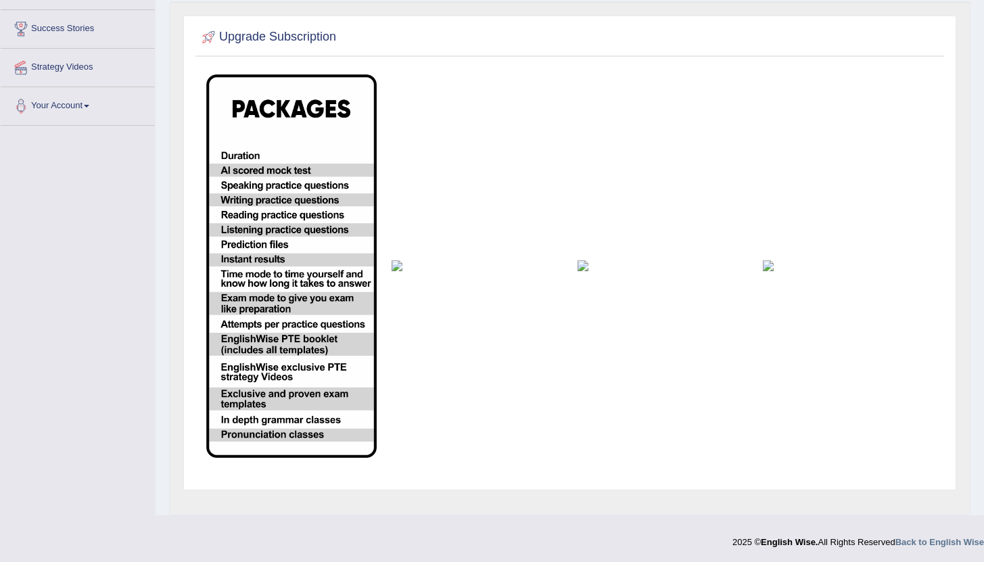
click at [310, 296] on img at bounding box center [291, 266] width 170 height 384
click at [397, 267] on img at bounding box center [477, 265] width 170 height 11
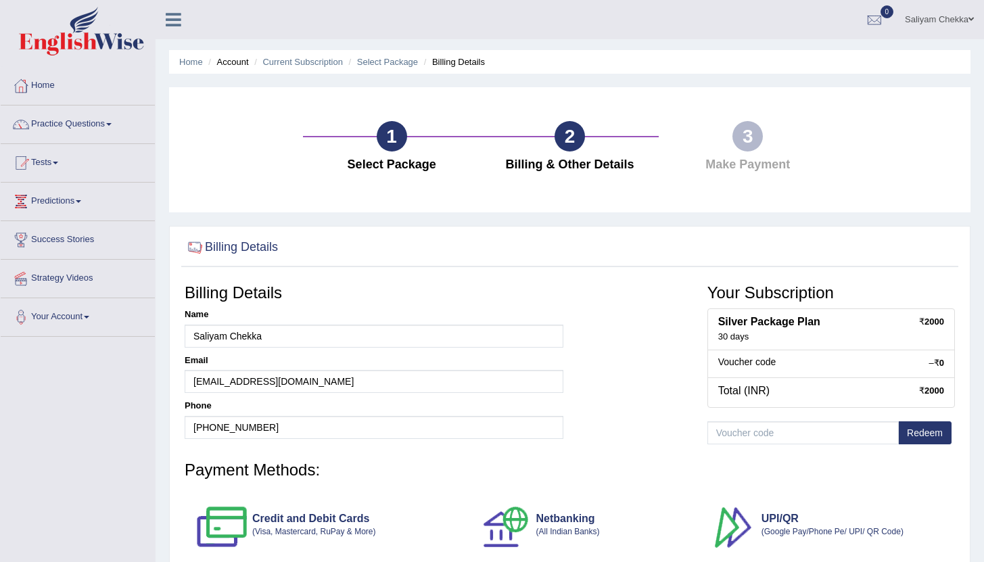
click at [733, 146] on div "3 Make Payment" at bounding box center [748, 150] width 178 height 58
